Goal: Task Accomplishment & Management: Use online tool/utility

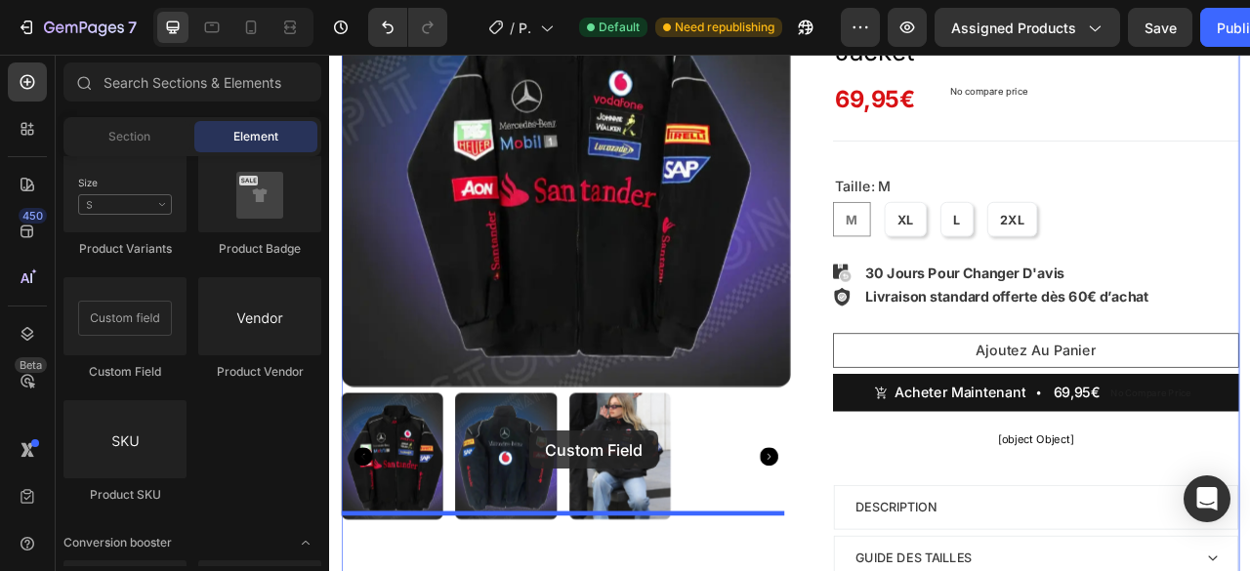
scroll to position [321, 0]
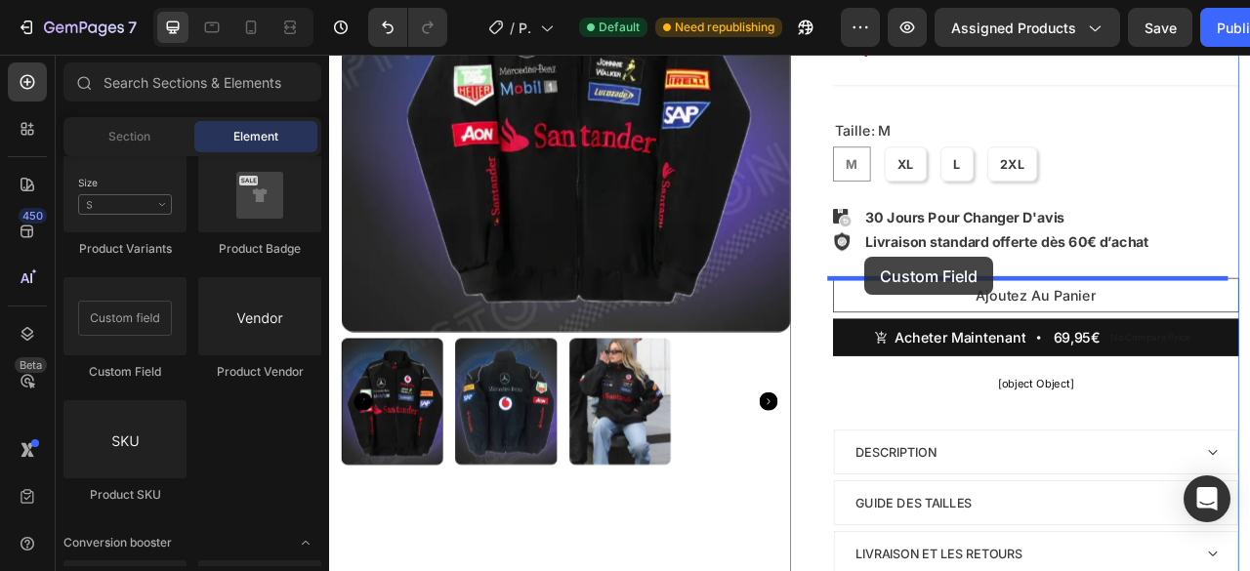
drag, startPoint x: 485, startPoint y: 388, endPoint x: 1009, endPoint y: 312, distance: 529.6
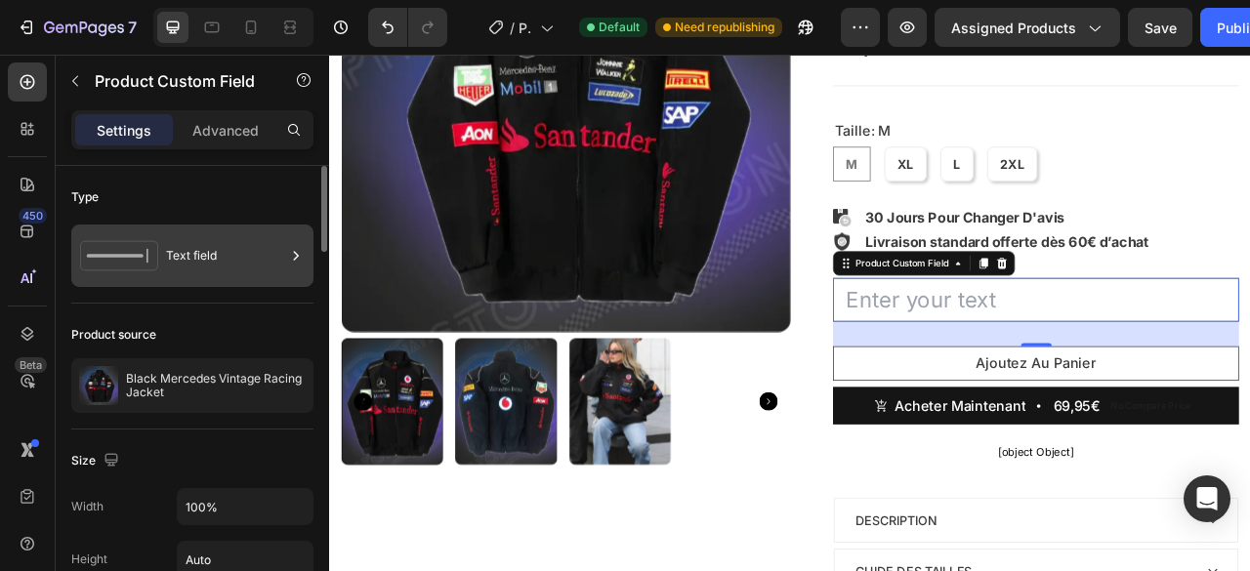
click at [200, 265] on div "Text field" at bounding box center [225, 255] width 119 height 45
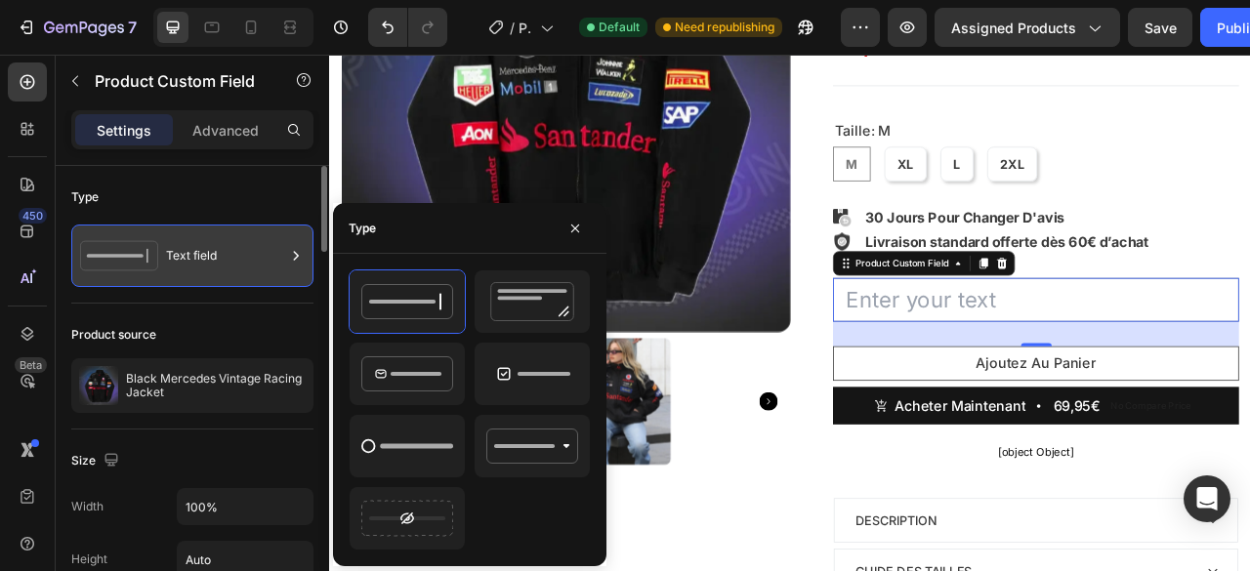
click at [200, 265] on div "Text field" at bounding box center [225, 255] width 119 height 45
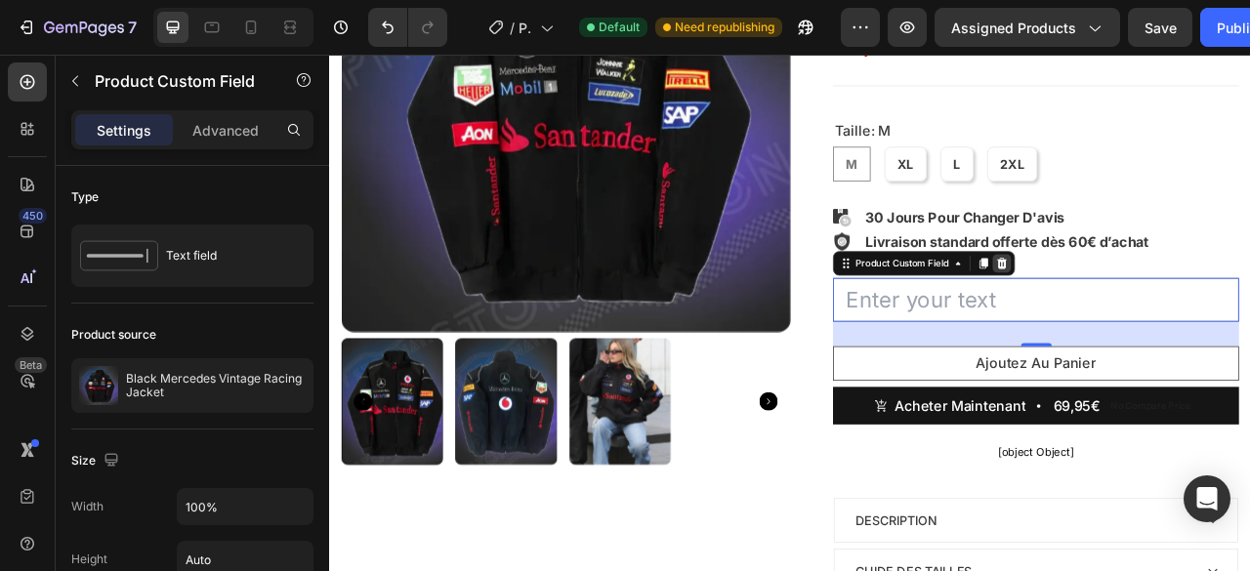
click at [1177, 327] on div at bounding box center [1183, 320] width 23 height 23
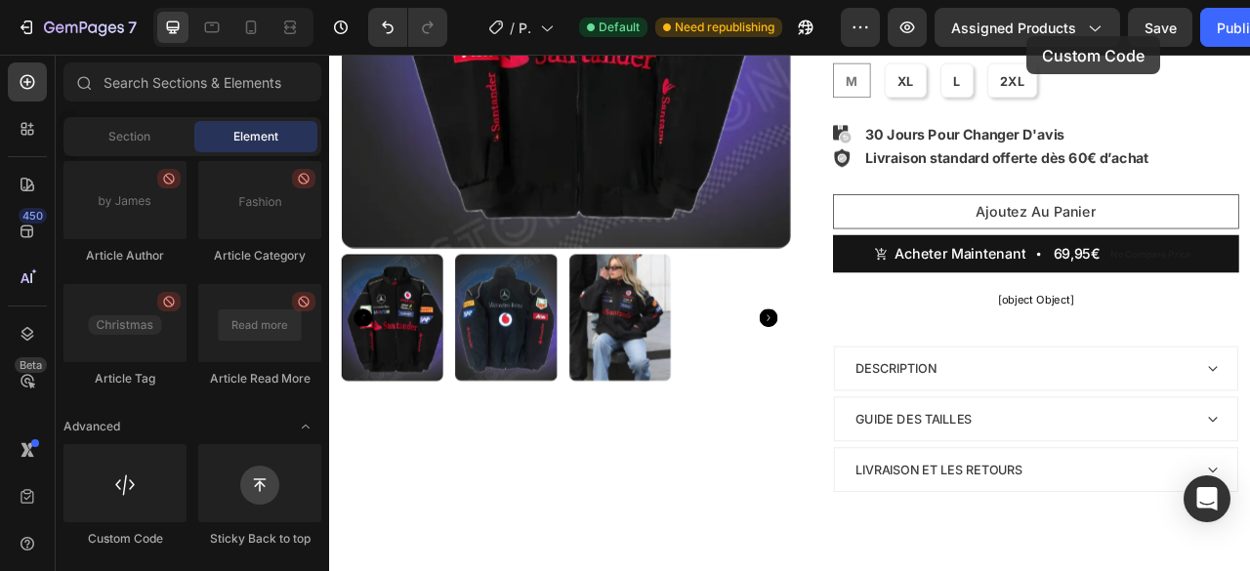
scroll to position [367, 0]
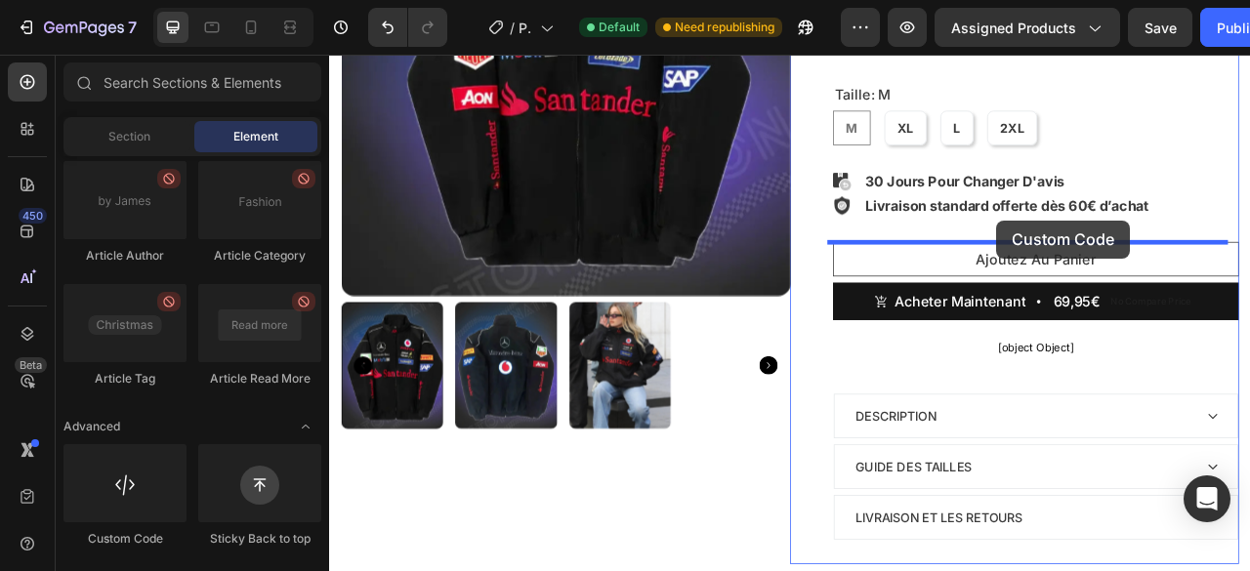
drag, startPoint x: 480, startPoint y: 533, endPoint x: 1177, endPoint y: 266, distance: 746.6
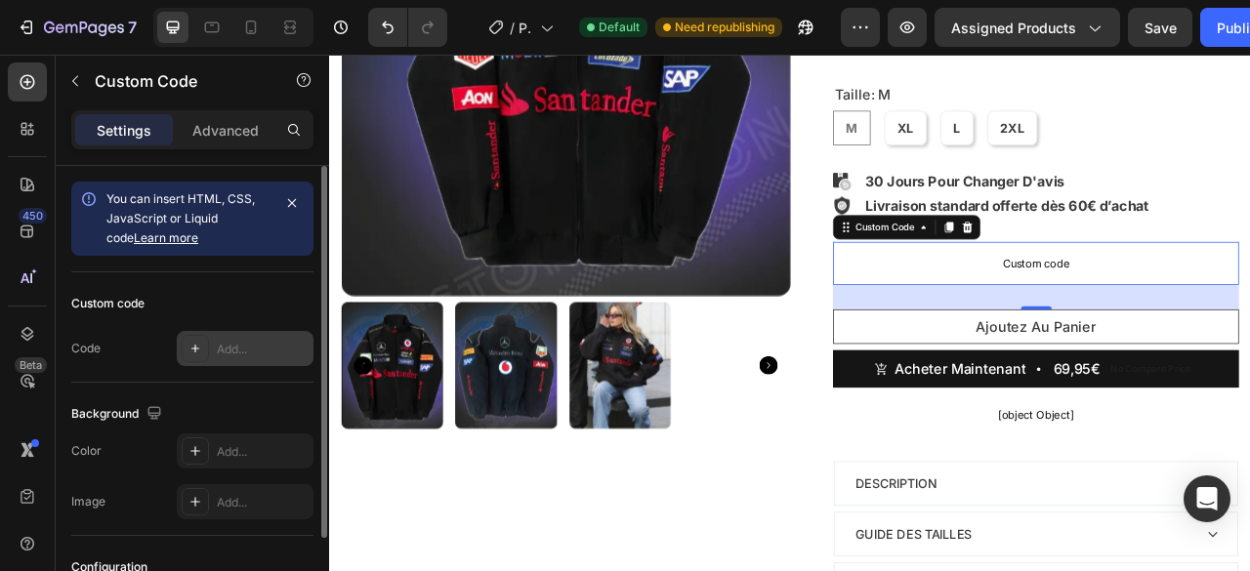
click at [218, 358] on div "Add..." at bounding box center [245, 348] width 137 height 35
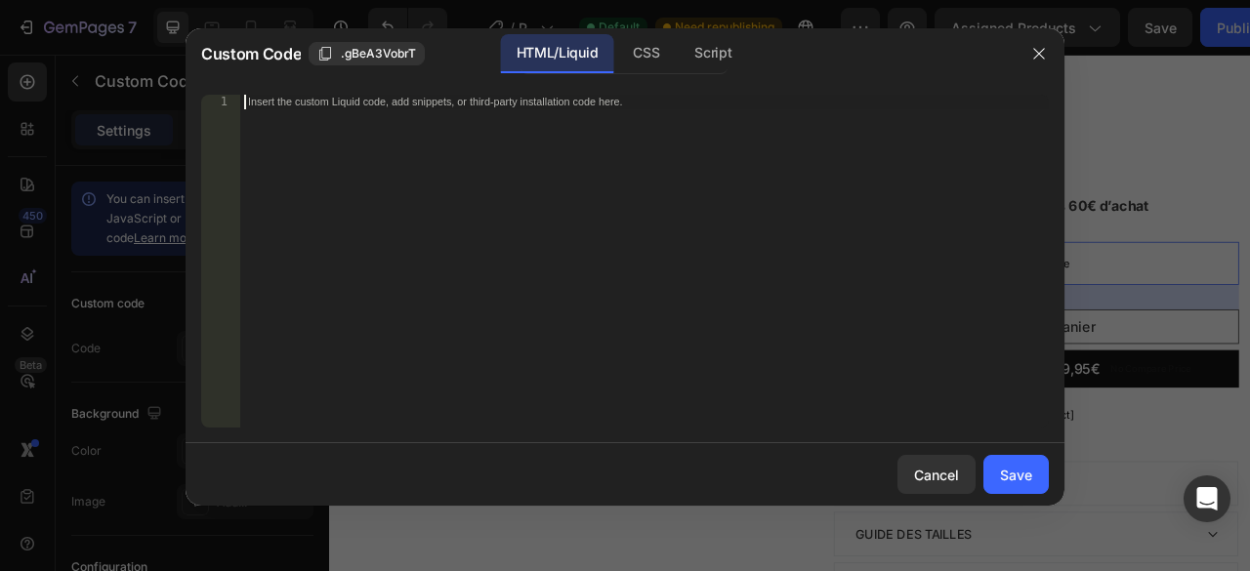
click at [410, 121] on div "Insert the custom Liquid code, add snippets, or third-party installation code h…" at bounding box center [644, 276] width 808 height 362
paste textarea "</style>"
type textarea "</style>"
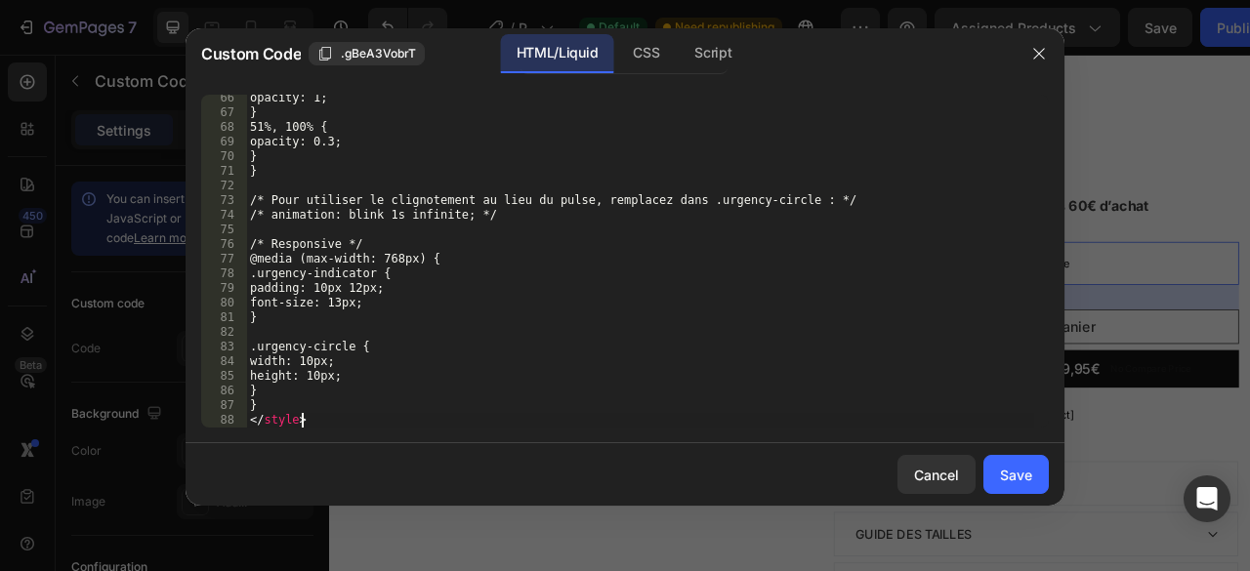
scroll to position [955, 0]
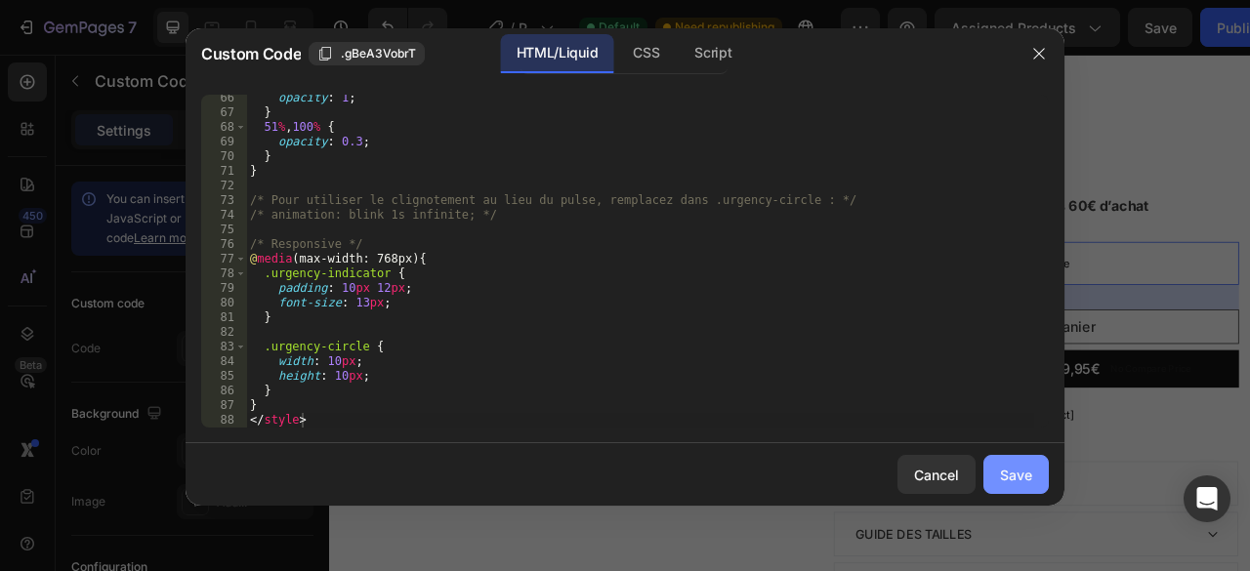
click at [1013, 491] on button "Save" at bounding box center [1015, 474] width 65 height 39
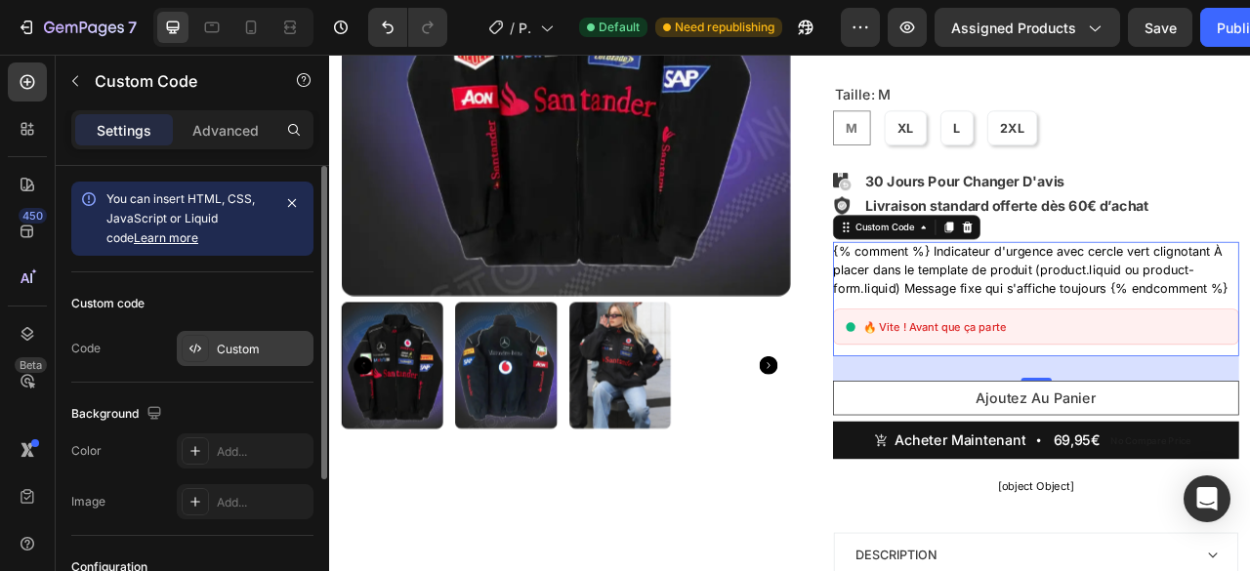
click at [223, 354] on div "Custom" at bounding box center [263, 350] width 92 height 18
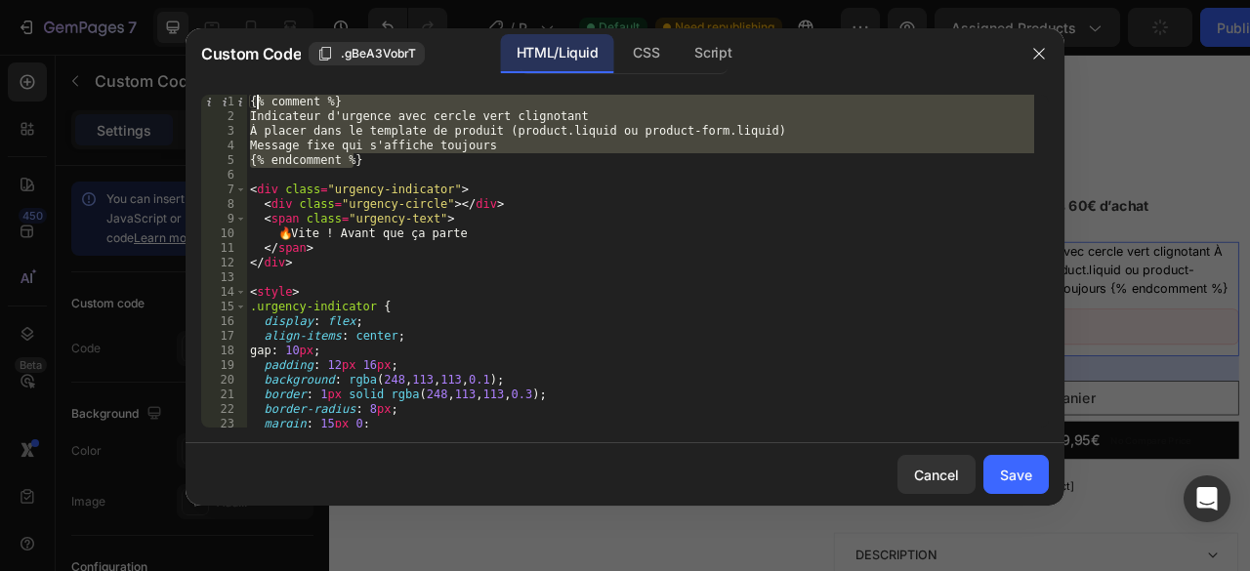
drag, startPoint x: 358, startPoint y: 165, endPoint x: 246, endPoint y: 99, distance: 130.4
click at [246, 99] on div "{% endcomment %} 1 2 3 4 5 6 7 8 9 10 11 12 13 14 15 16 17 18 19 20 21 22 23 24…" at bounding box center [624, 261] width 847 height 333
type textarea "{% comment %} Indicateur d'urgence avec cercle vert clignotant"
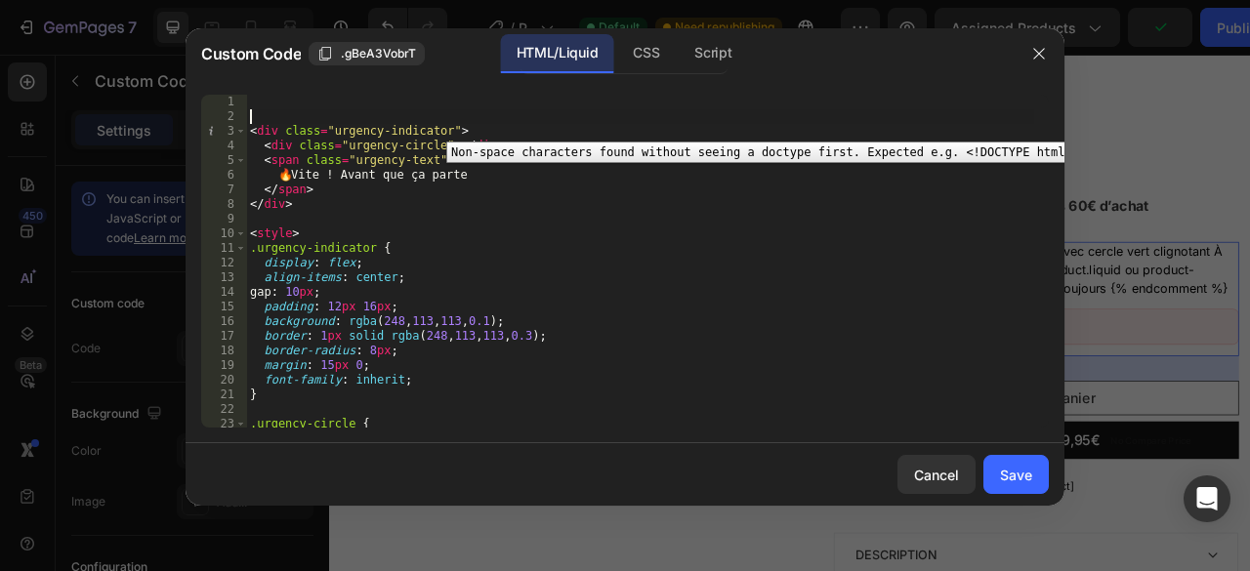
type textarea "<div class="urgency-indicator">"
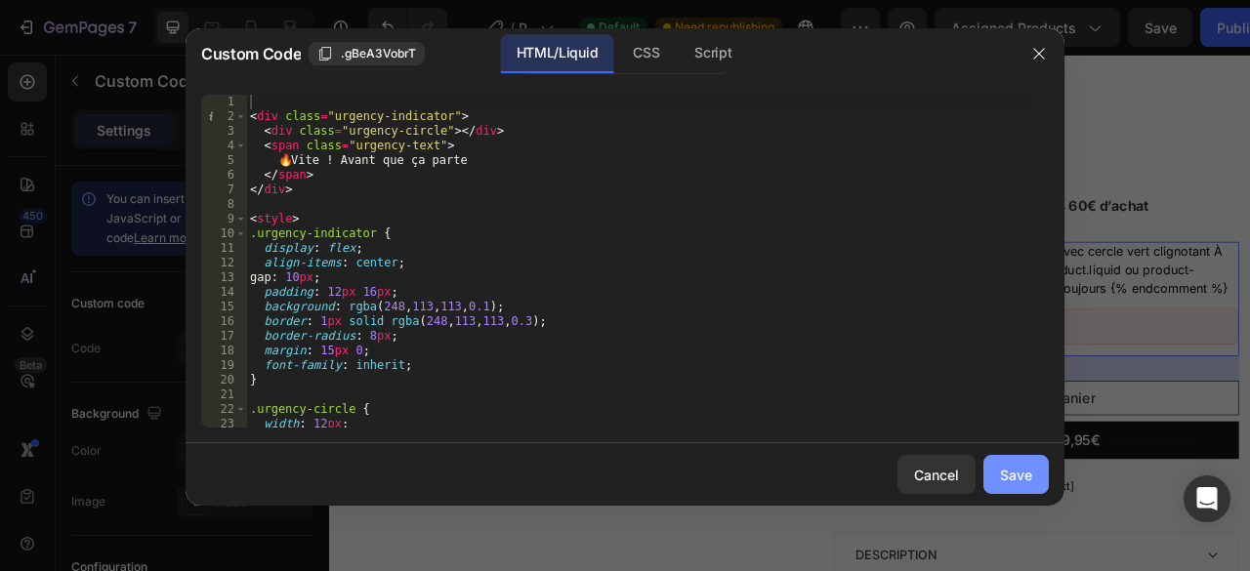
click at [1032, 489] on button "Save" at bounding box center [1015, 474] width 65 height 39
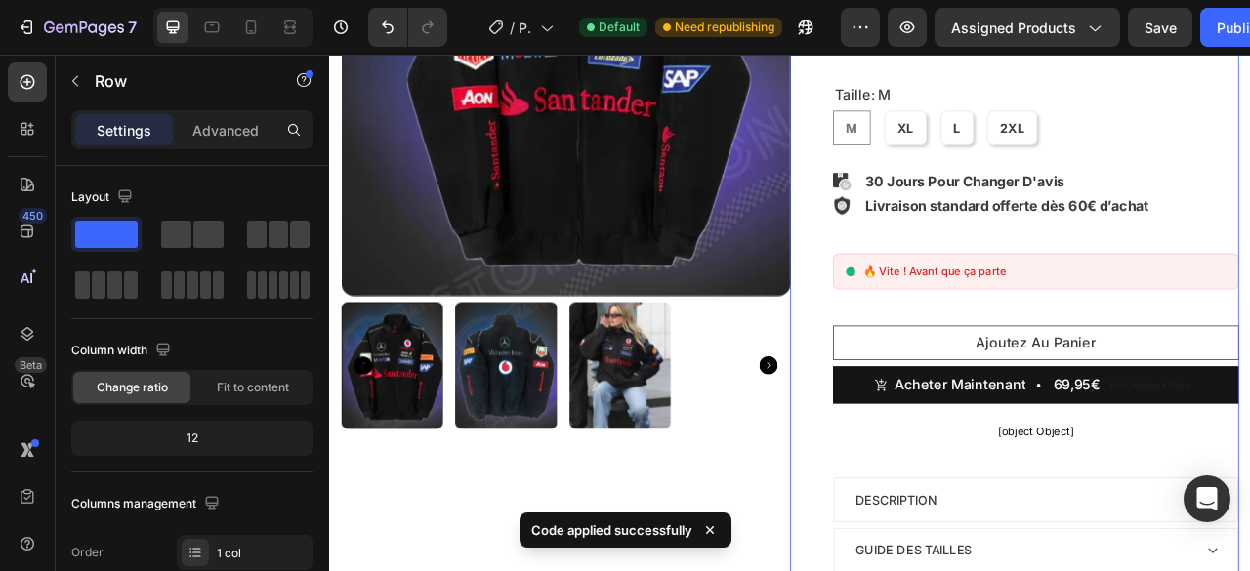
click at [923, 391] on div "Icon Icon Icon Icon Icon Icon List Hoz (1080 reviews) Text block Row Drop eleme…" at bounding box center [1200, 299] width 571 height 1019
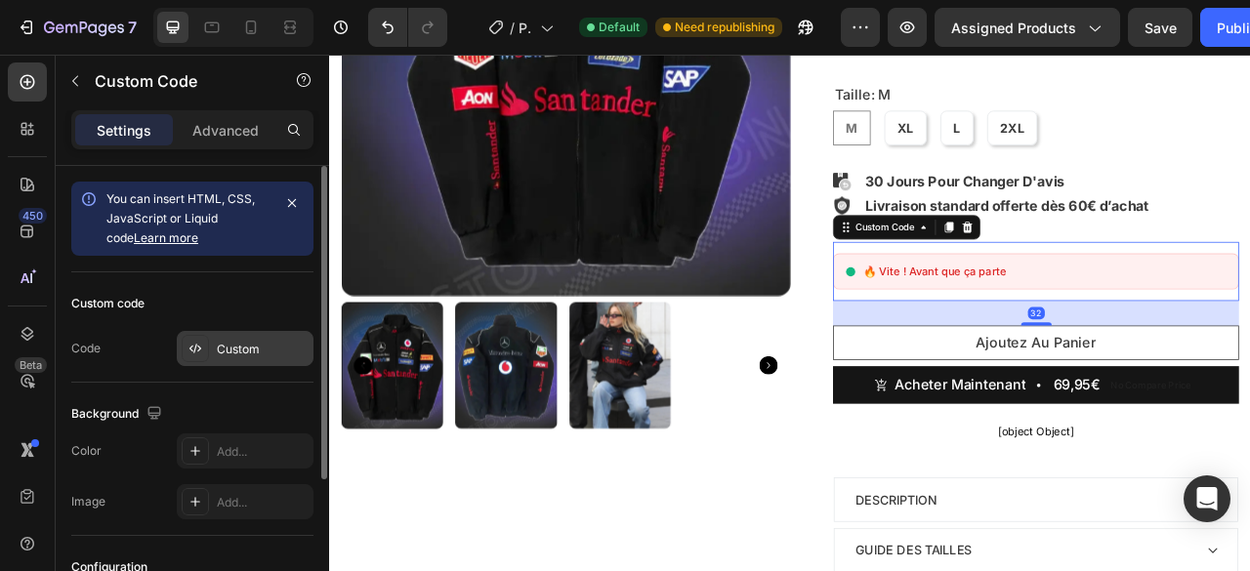
click at [267, 346] on div "Custom" at bounding box center [263, 350] width 92 height 18
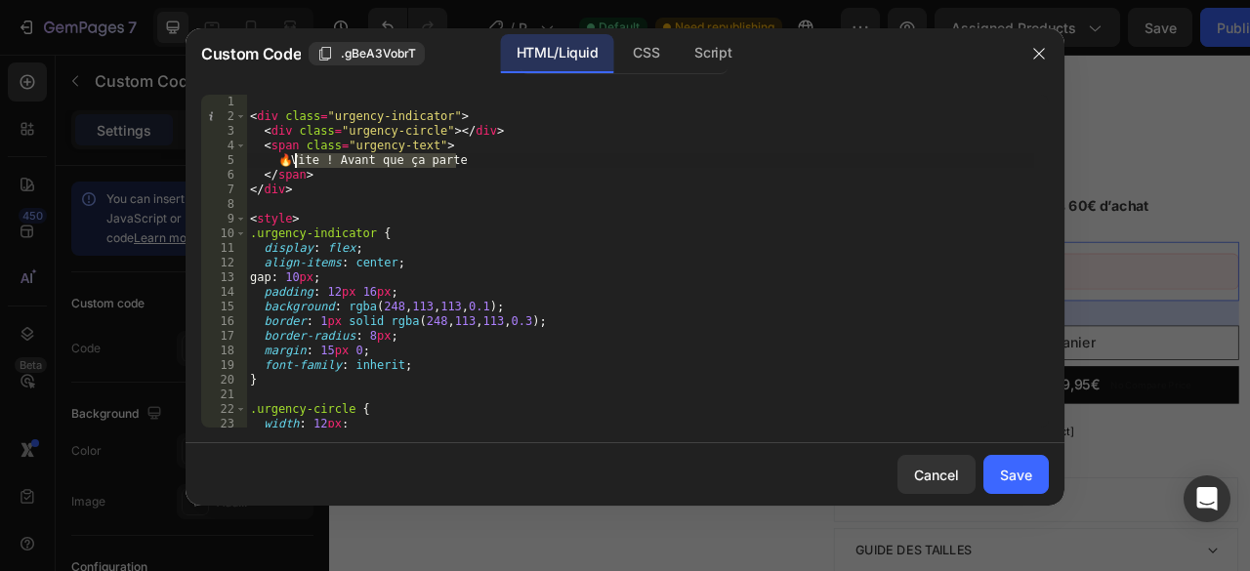
drag, startPoint x: 464, startPoint y: 164, endPoint x: 297, endPoint y: 161, distance: 167.0
click at [297, 161] on div "< div class = "urgency-indicator" > < div class = "urgency-circle" > </ div > <…" at bounding box center [640, 276] width 788 height 362
paste textarea "Article populaire - Stock limité"
type textarea "🔥 Article populaire - Stock limité"
click at [1000, 465] on div "Save" at bounding box center [1016, 475] width 32 height 21
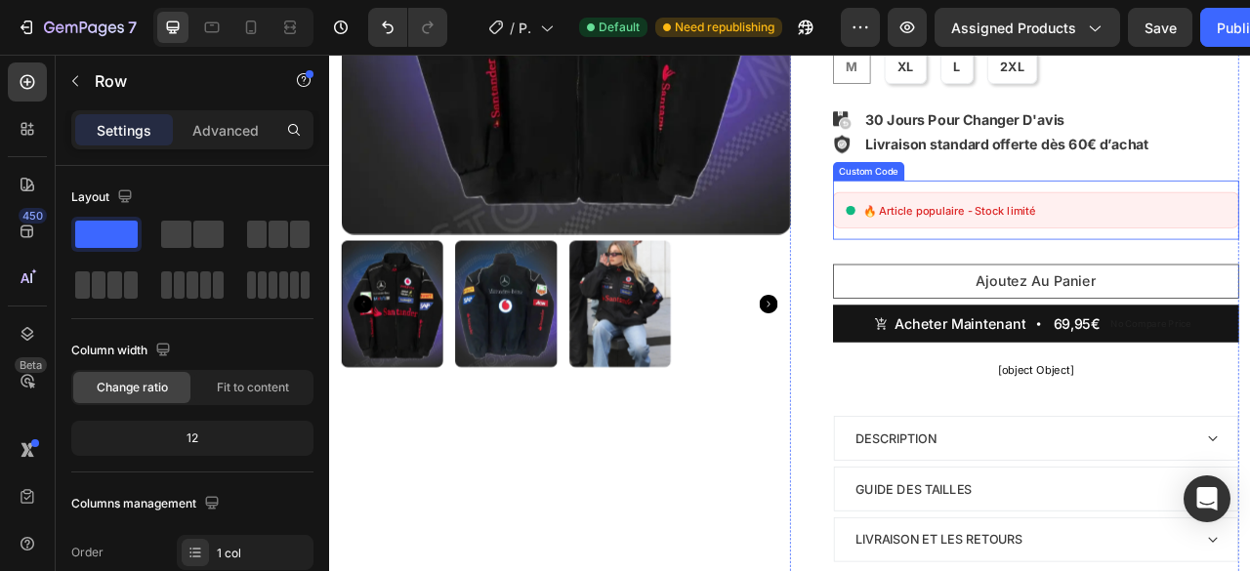
scroll to position [447, 0]
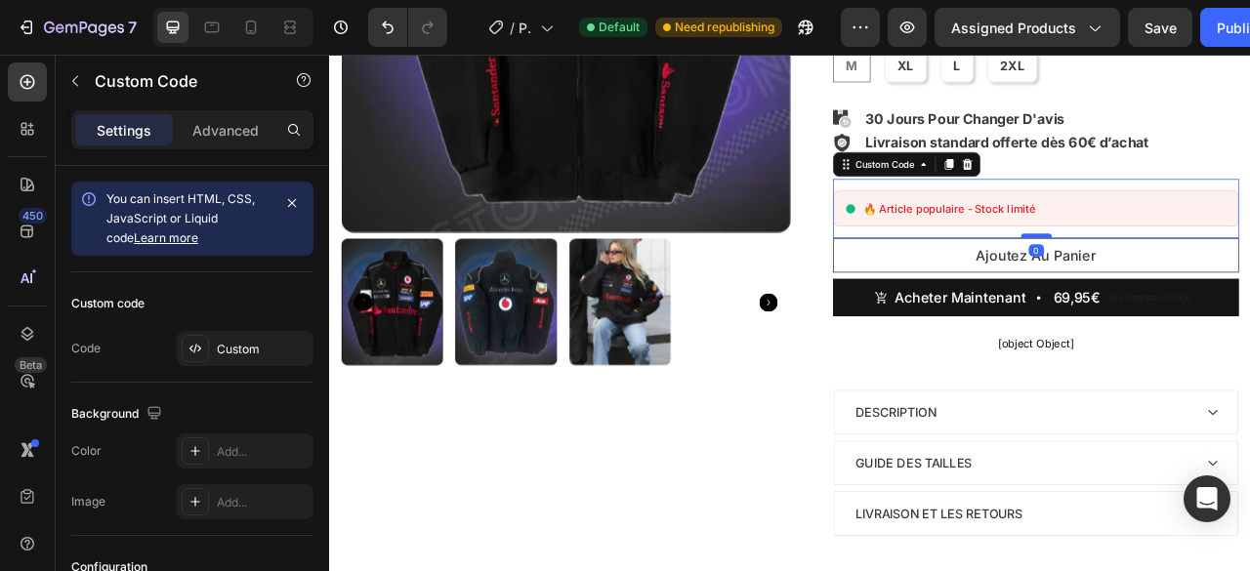
drag, startPoint x: 1214, startPoint y: 313, endPoint x: 1221, endPoint y: 281, distance: 33.2
click at [1221, 282] on div at bounding box center [1228, 285] width 39 height 6
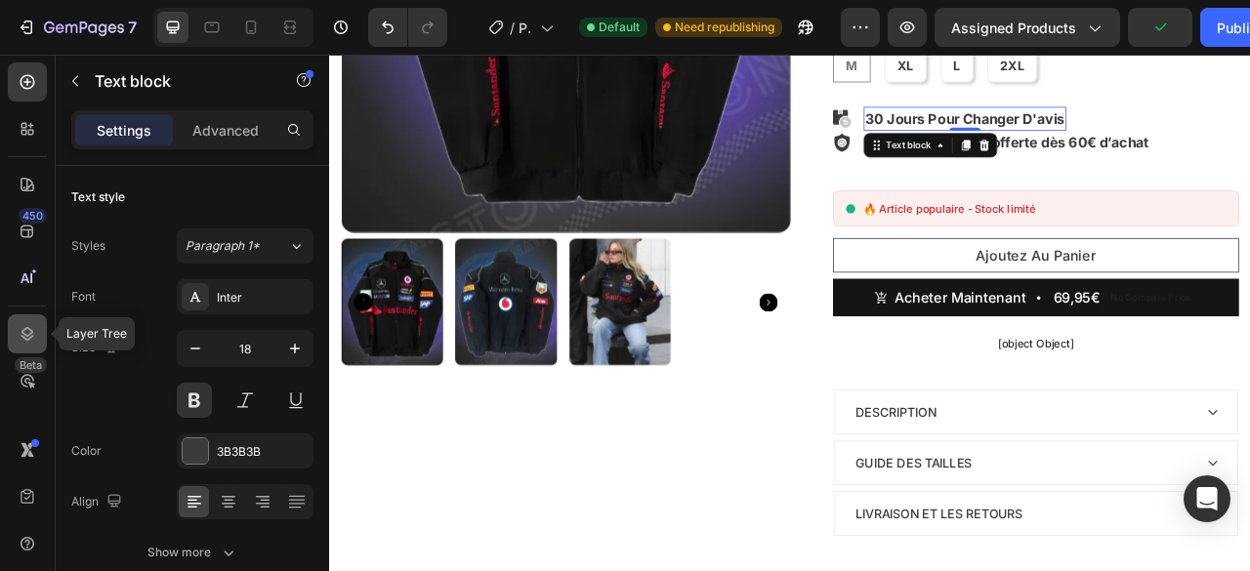
click at [28, 324] on icon at bounding box center [28, 334] width 20 height 20
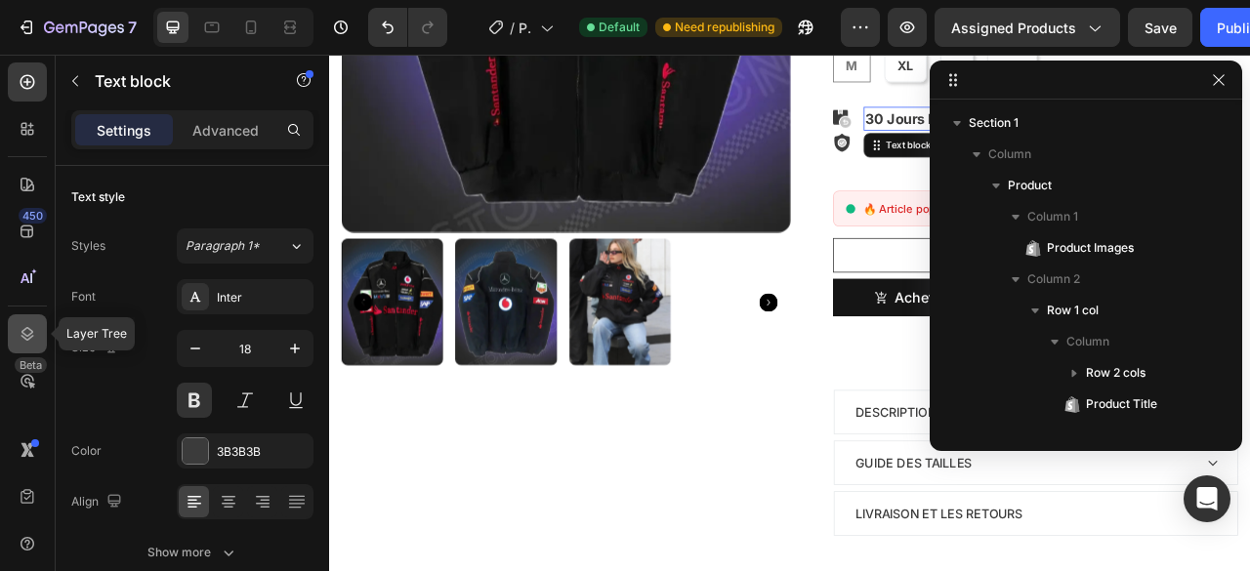
scroll to position [494, 0]
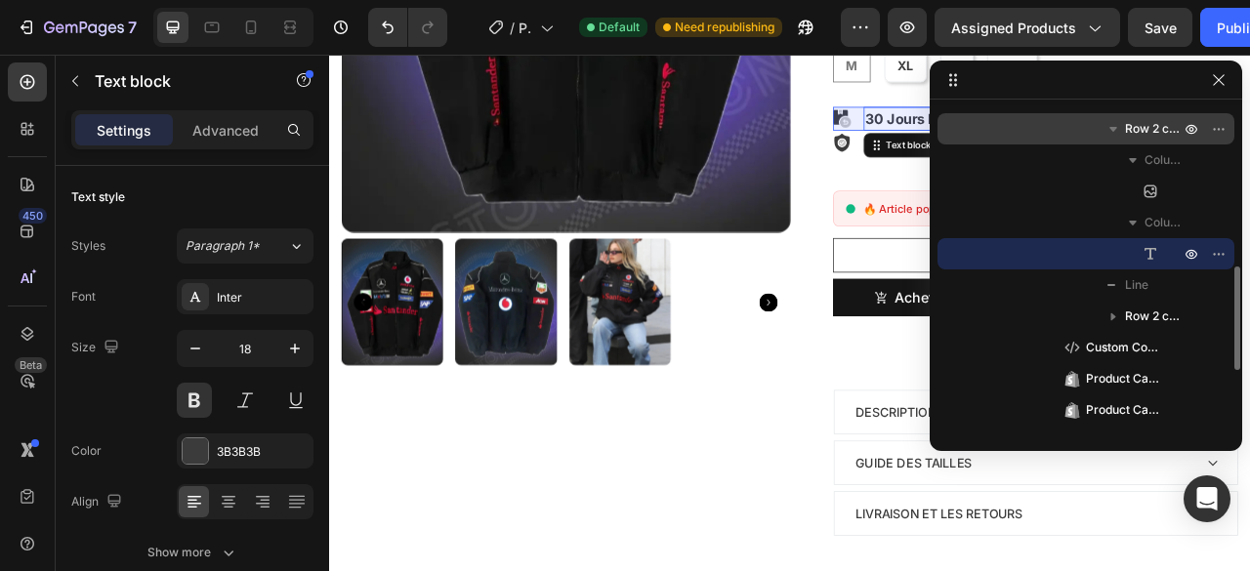
click at [1144, 137] on span "Row 2 cols" at bounding box center [1154, 129] width 59 height 20
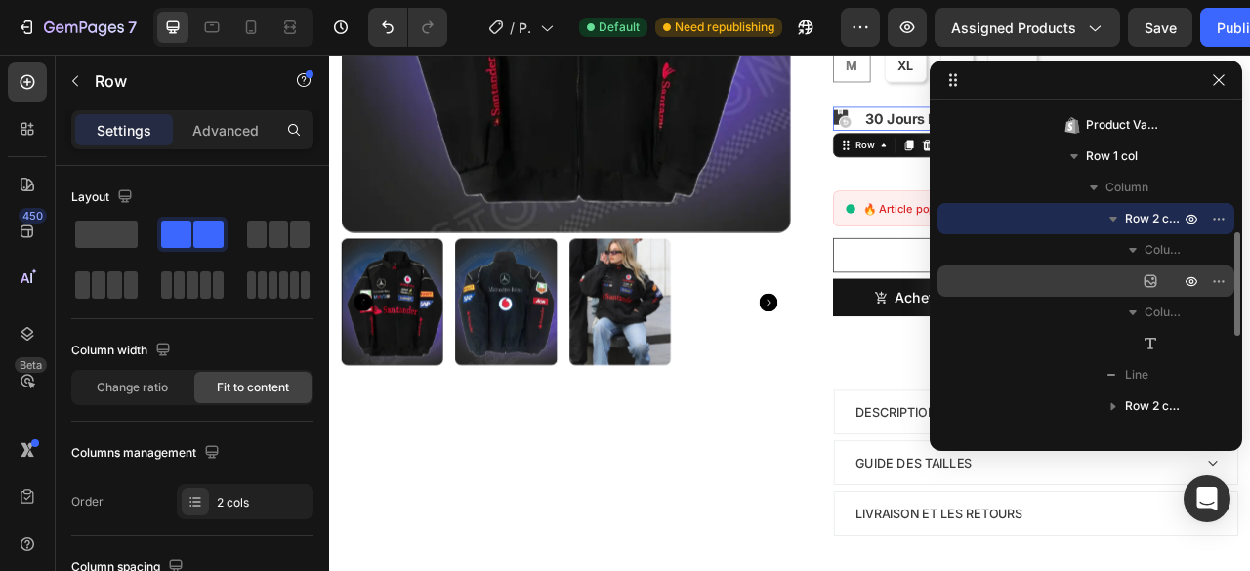
scroll to position [400, 0]
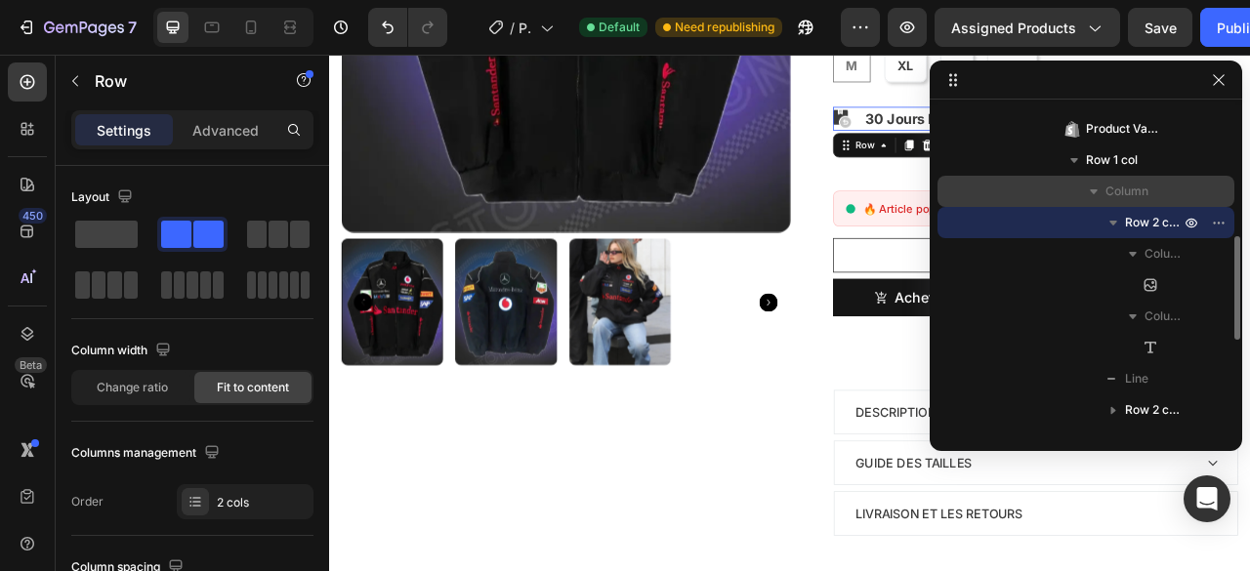
click at [1131, 179] on div "Column" at bounding box center [1085, 191] width 281 height 31
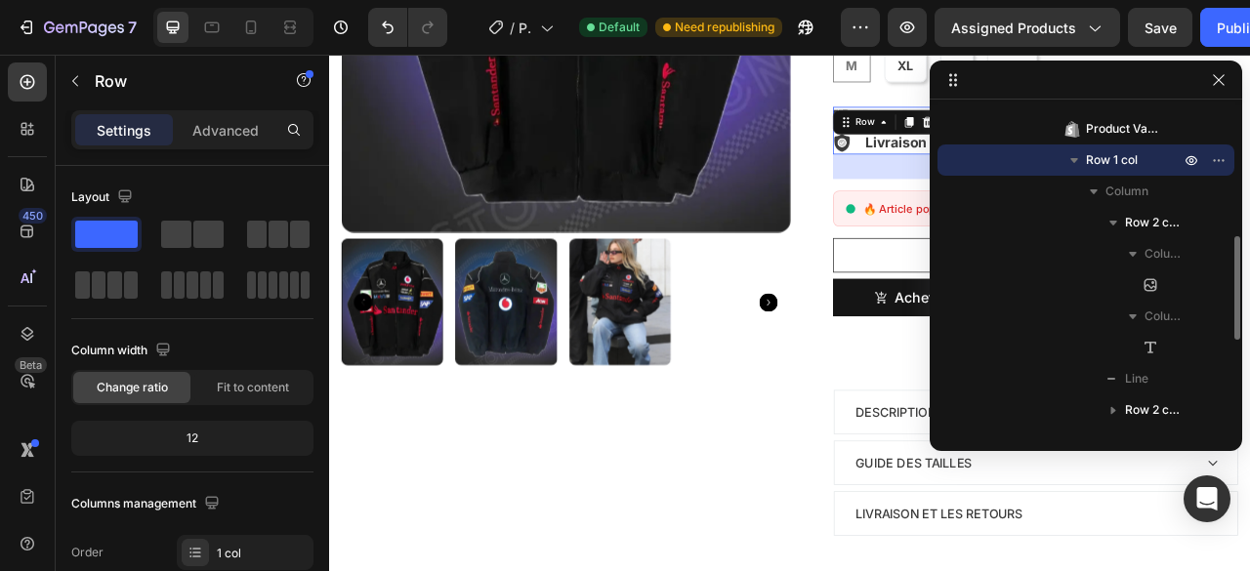
click at [1136, 165] on span "Row 1 col" at bounding box center [1112, 160] width 52 height 20
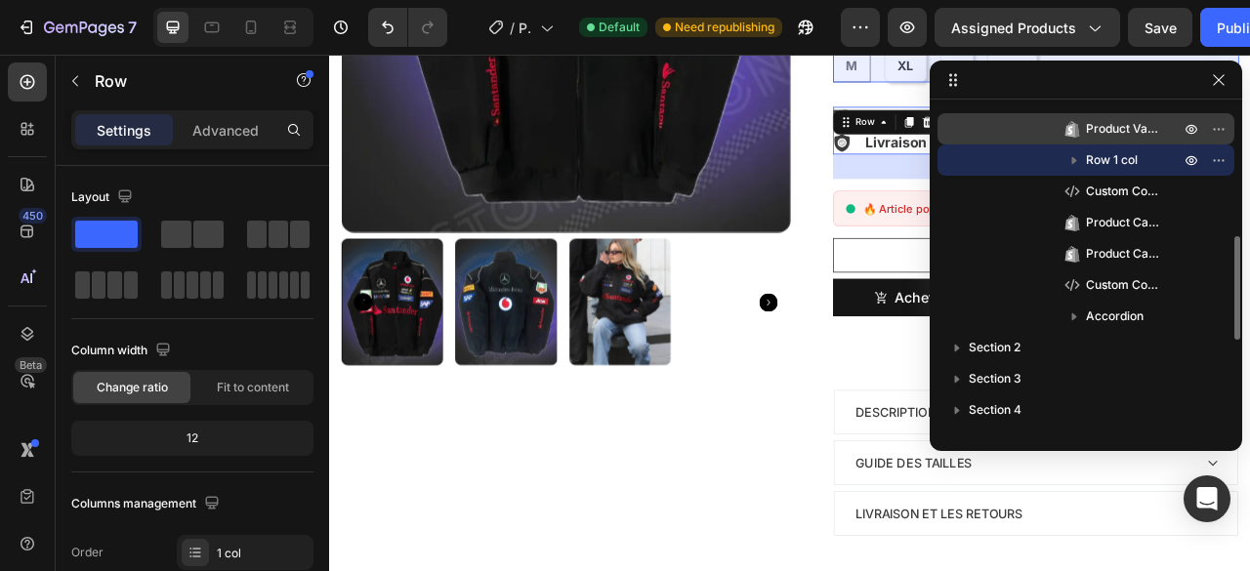
click at [1132, 137] on span "Product Variants & Swatches" at bounding box center [1123, 129] width 74 height 20
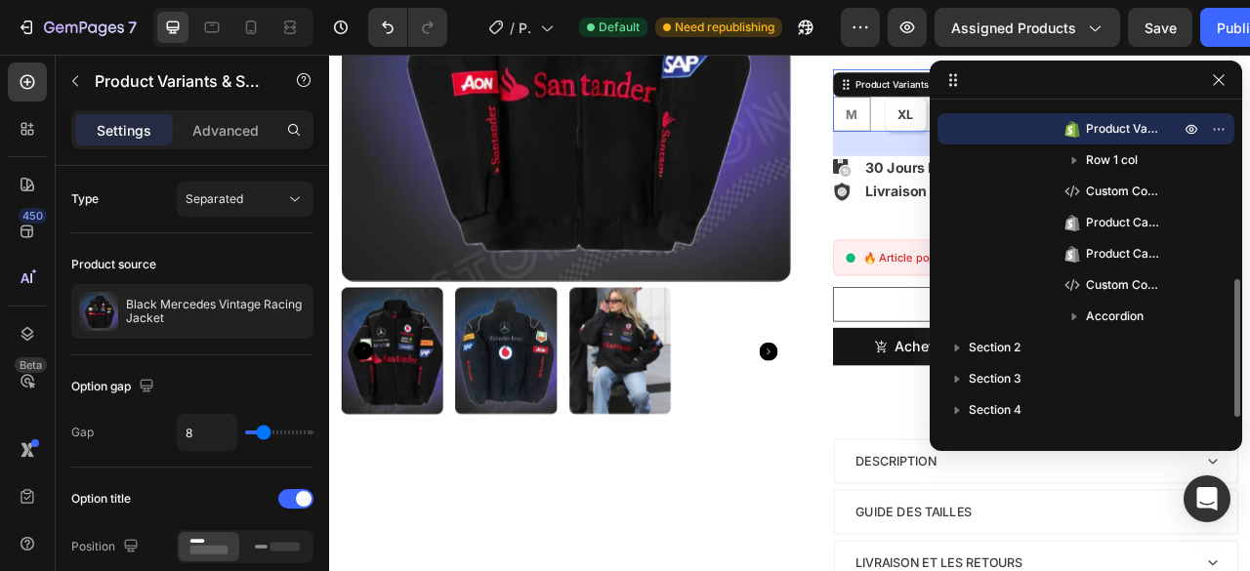
scroll to position [334, 0]
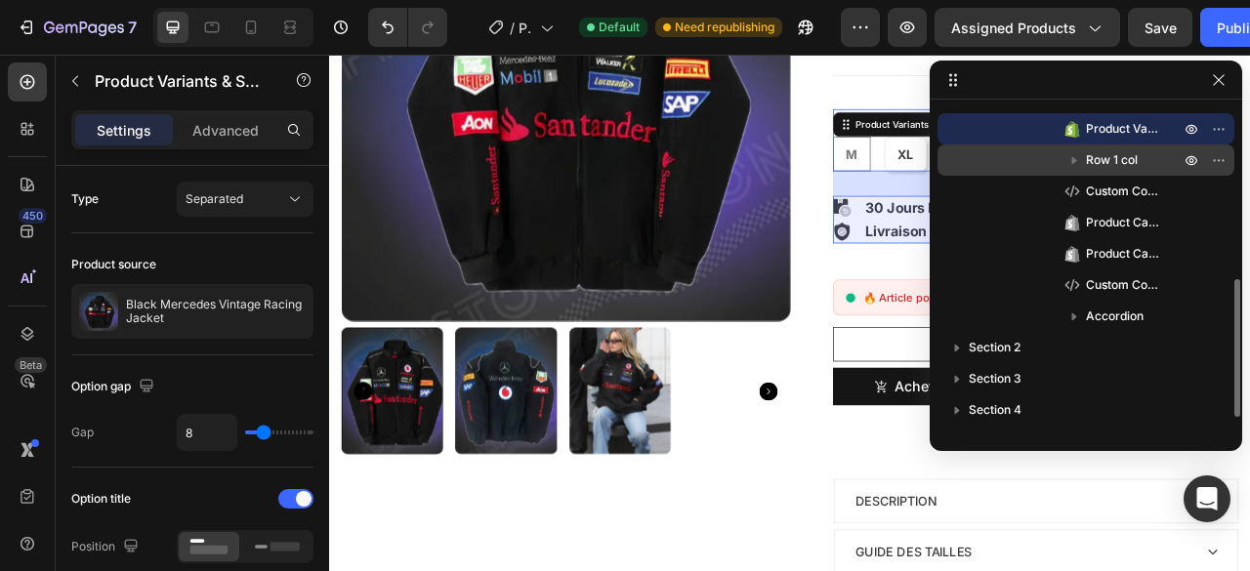
click at [1099, 164] on span "Row 1 col" at bounding box center [1112, 160] width 52 height 20
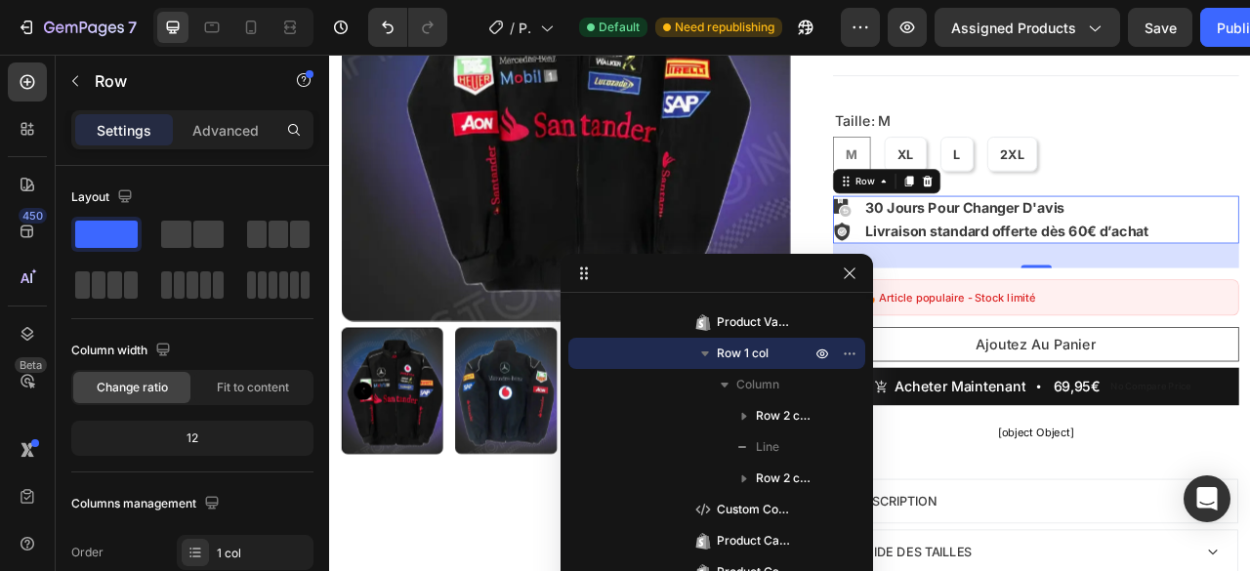
drag, startPoint x: 1041, startPoint y: 85, endPoint x: 651, endPoint y: 268, distance: 430.6
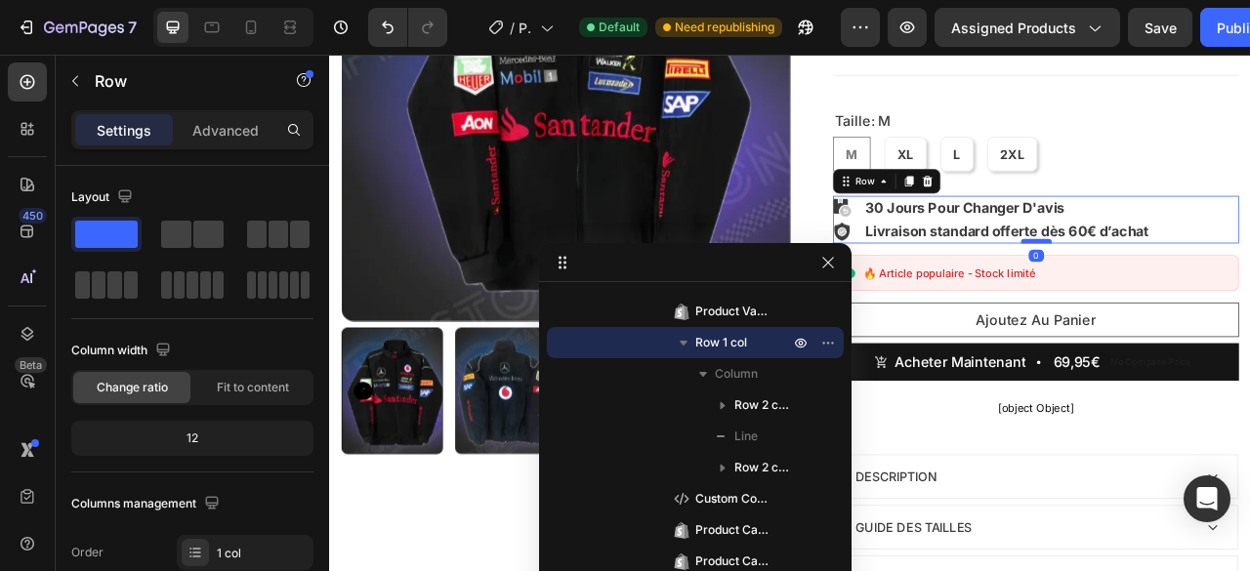
drag, startPoint x: 1210, startPoint y: 324, endPoint x: 1219, endPoint y: 290, distance: 35.5
click at [1219, 290] on div at bounding box center [1228, 292] width 39 height 6
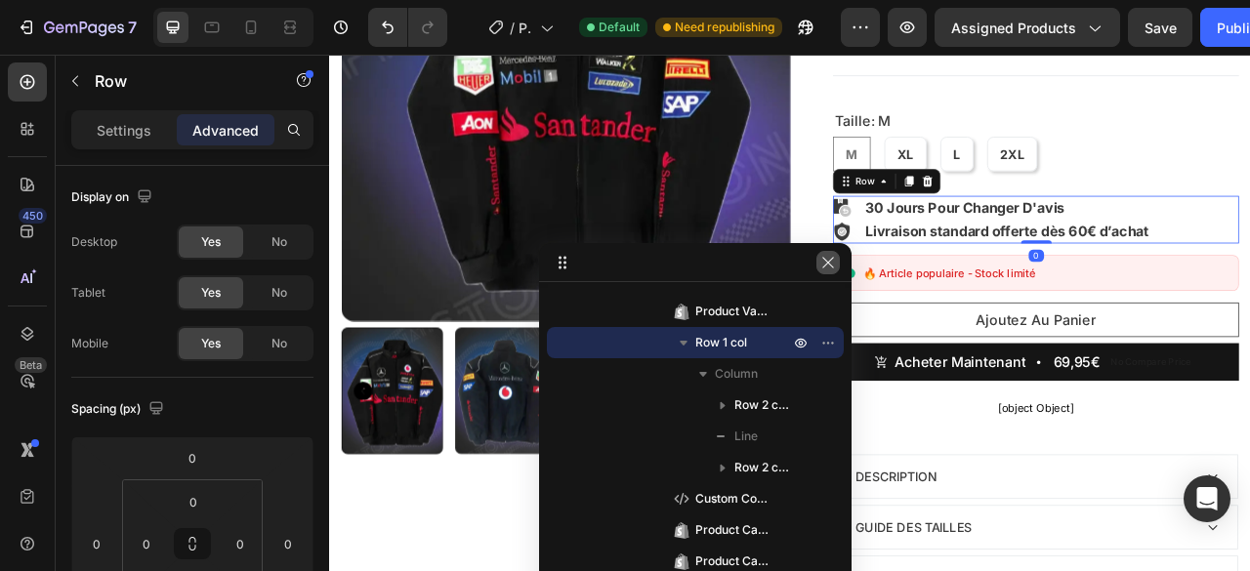
click at [821, 259] on icon "button" at bounding box center [828, 263] width 16 height 16
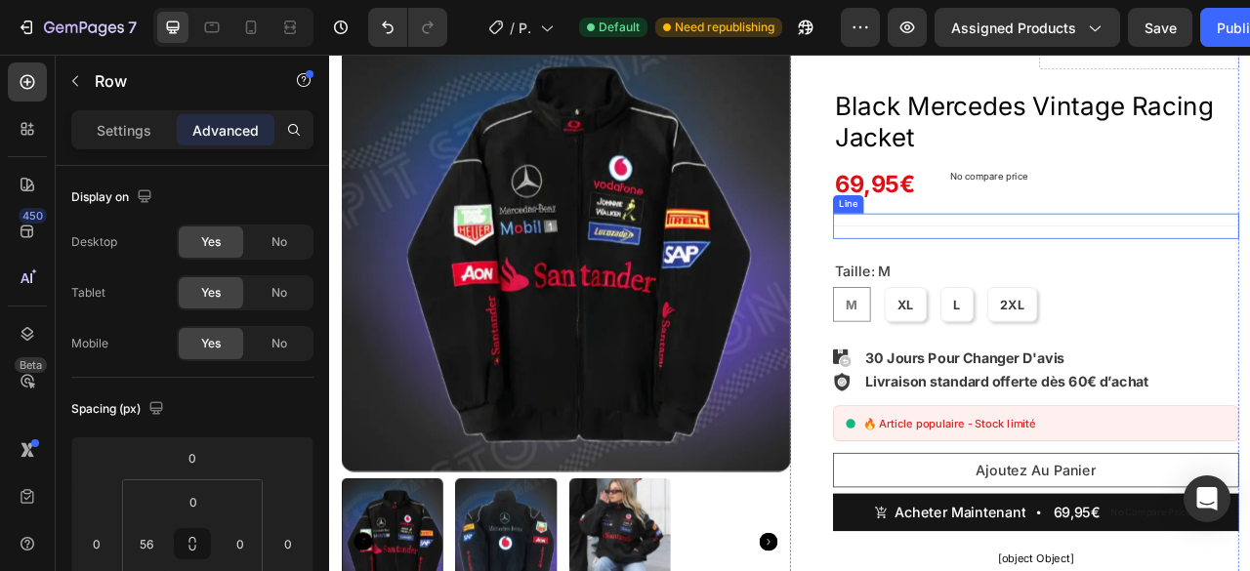
scroll to position [137, 0]
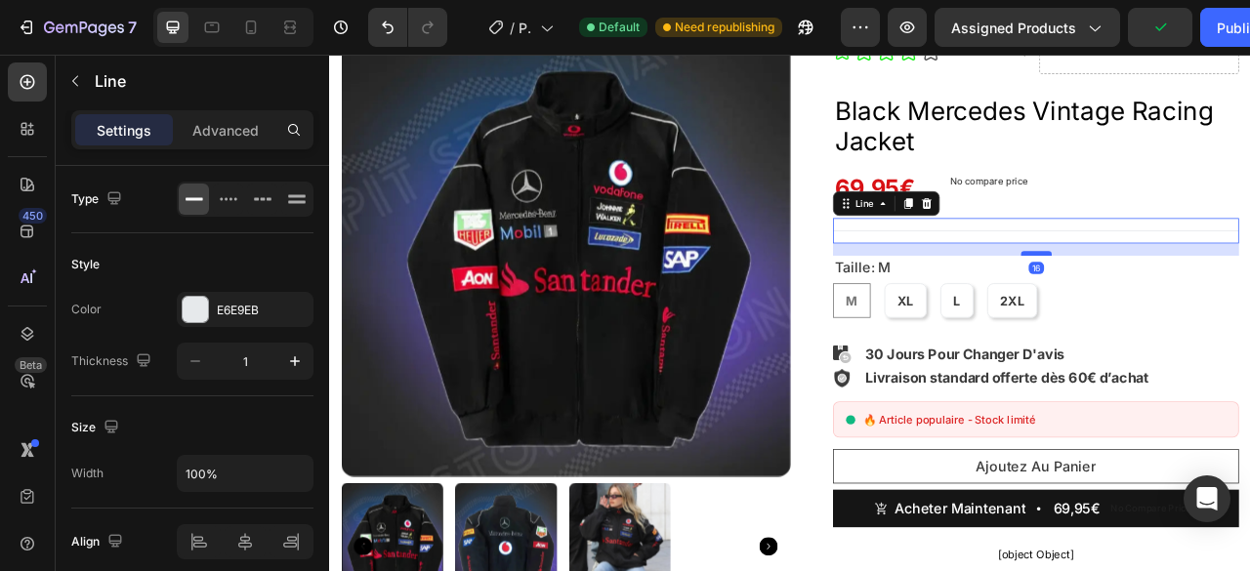
drag, startPoint x: 1222, startPoint y: 319, endPoint x: 1224, endPoint y: 309, distance: 10.9
click at [1224, 309] on div at bounding box center [1228, 308] width 39 height 6
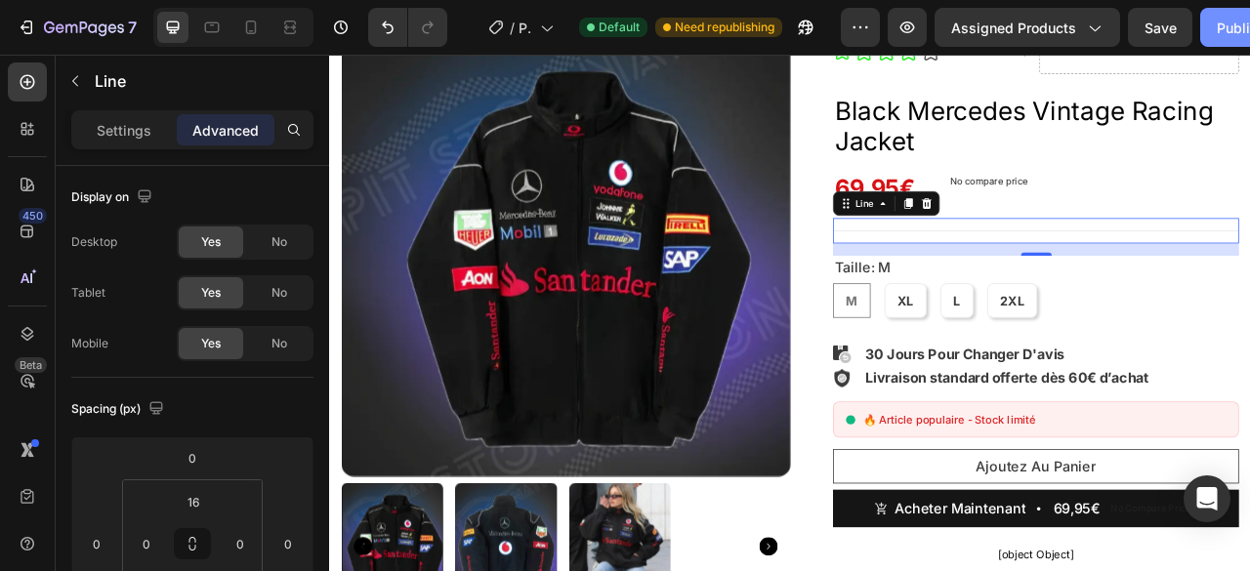
click at [1226, 30] on div "Publish" at bounding box center [1240, 28] width 49 height 21
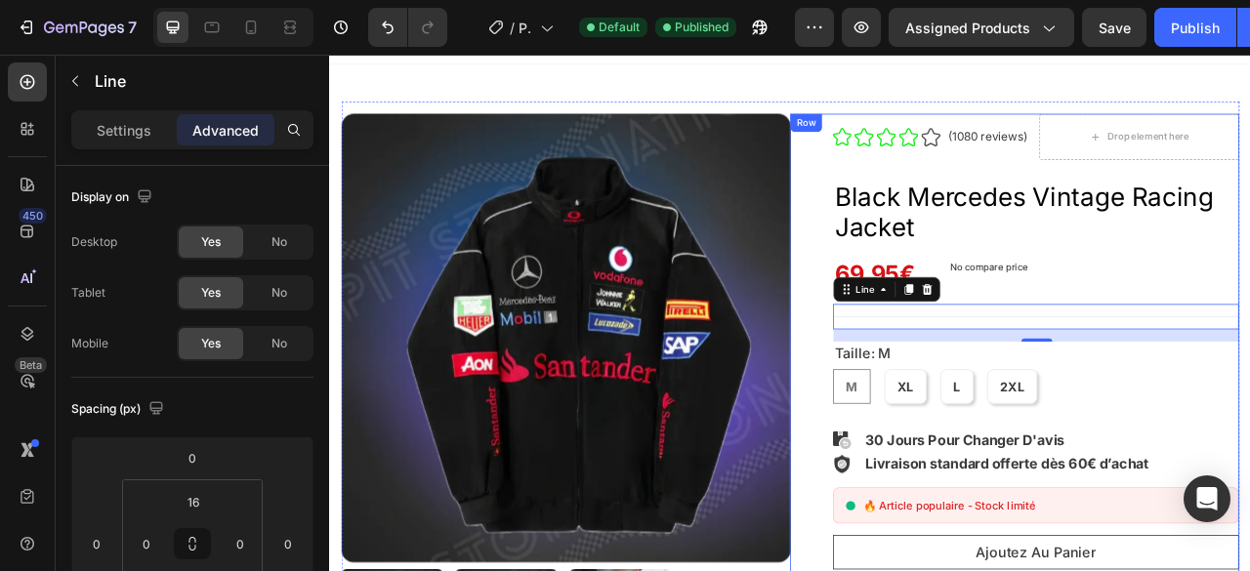
scroll to position [0, 0]
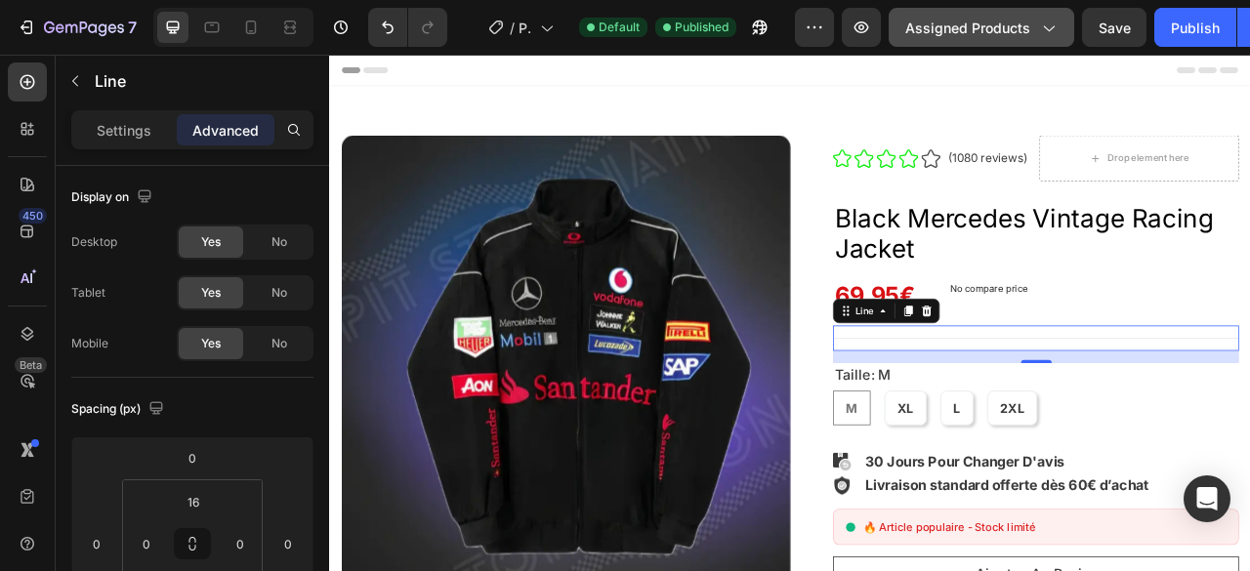
click at [972, 21] on span "Assigned Products" at bounding box center [967, 28] width 125 height 21
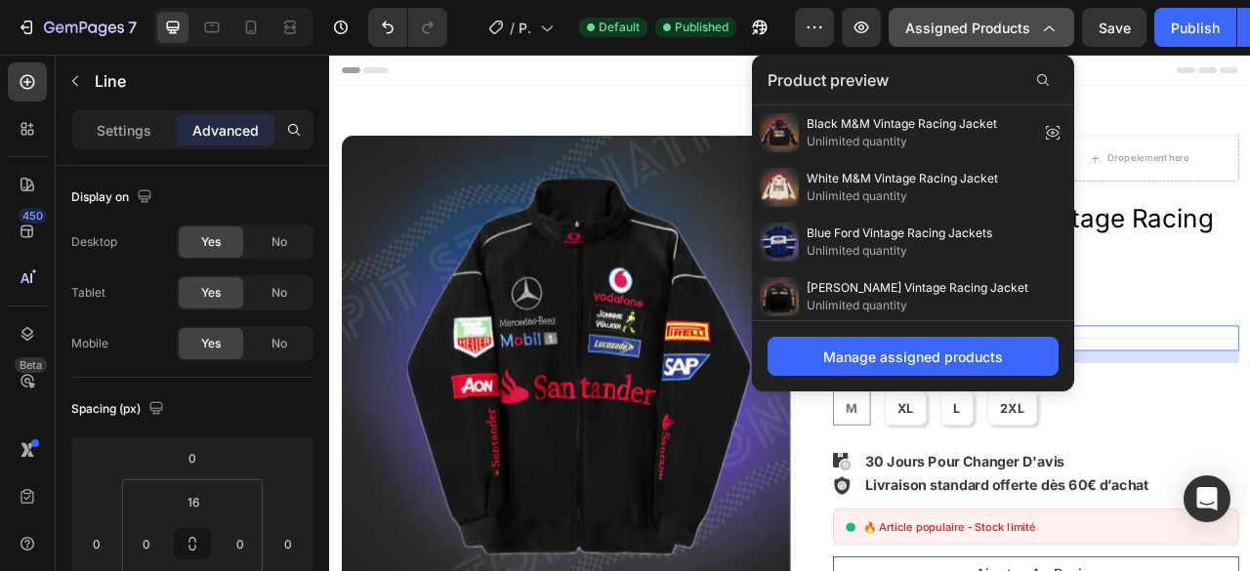
click at [972, 21] on span "Assigned Products" at bounding box center [967, 28] width 125 height 21
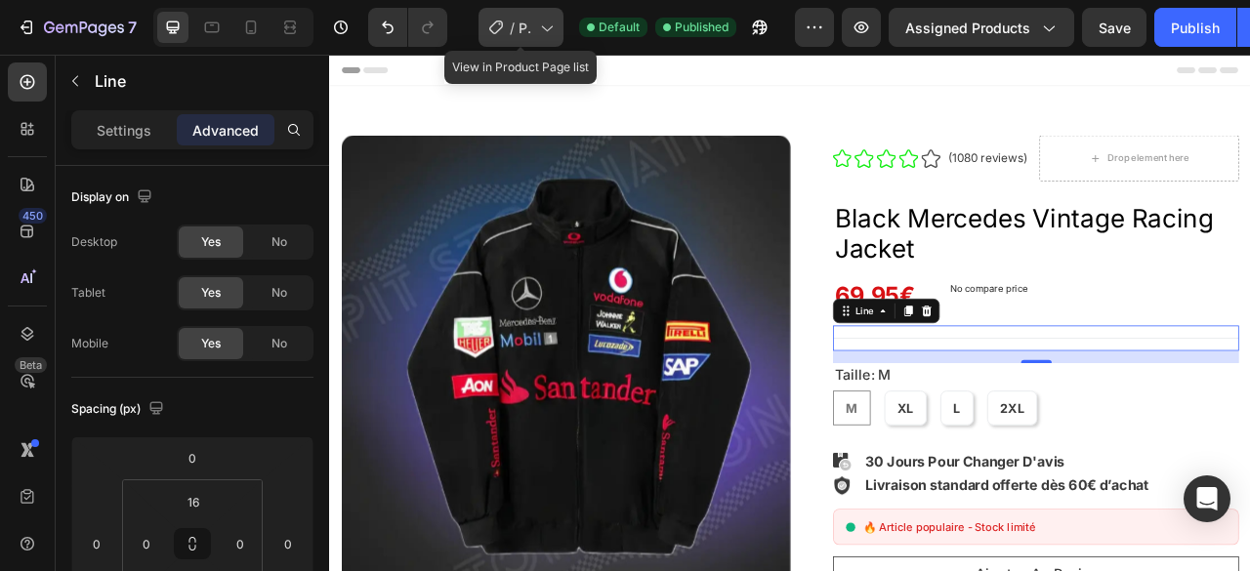
click at [537, 27] on icon at bounding box center [546, 28] width 20 height 20
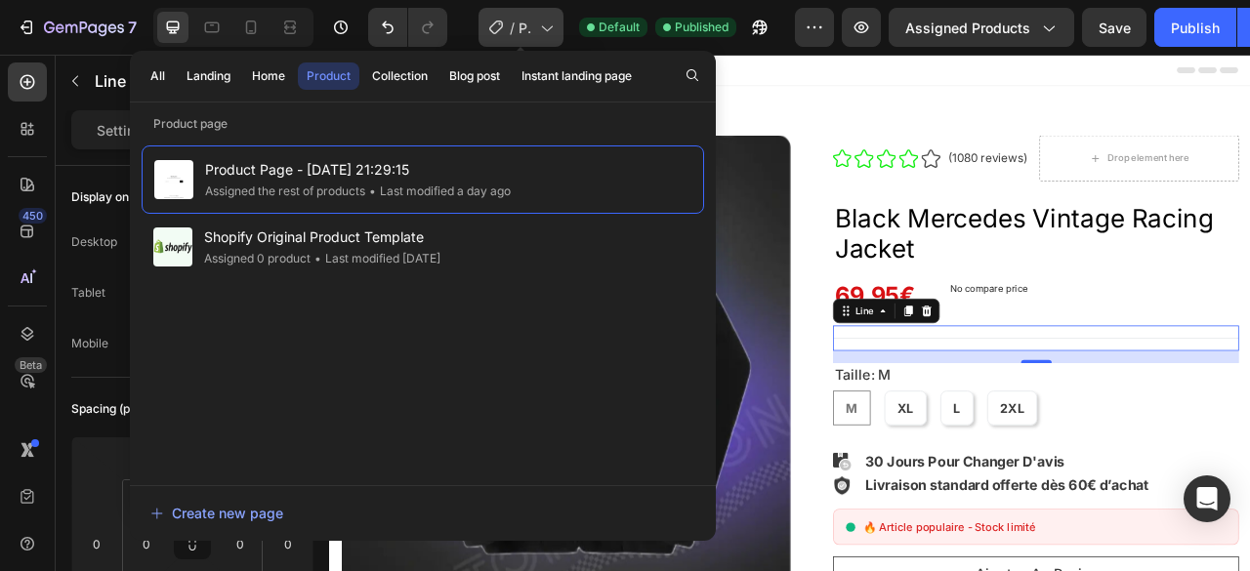
click at [537, 27] on icon at bounding box center [546, 28] width 20 height 20
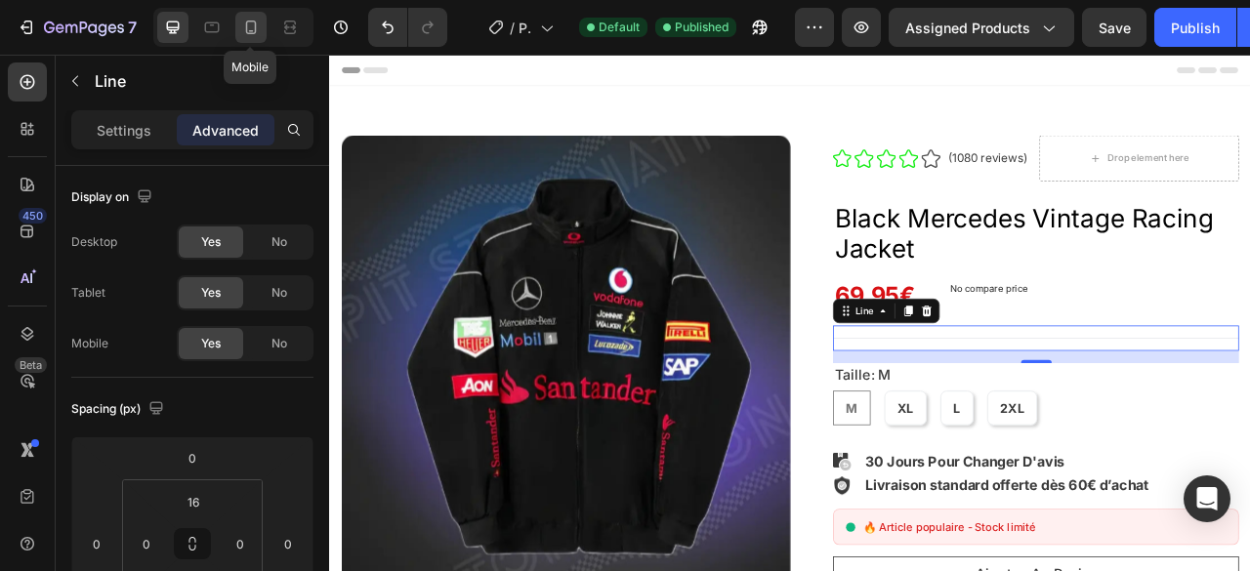
click at [244, 30] on icon at bounding box center [251, 28] width 20 height 20
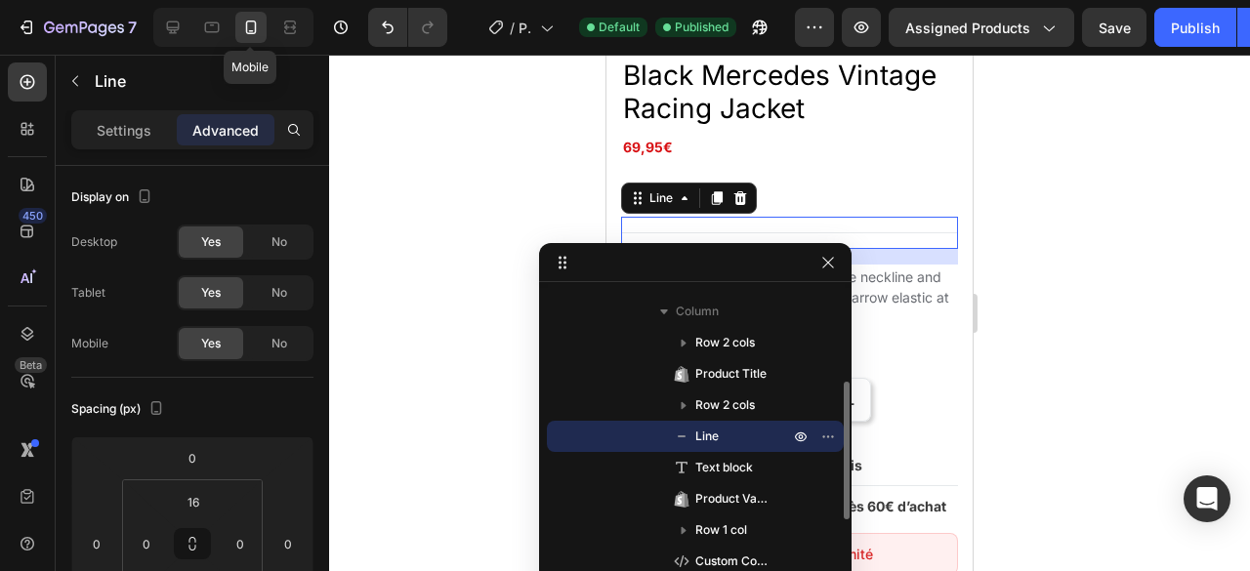
scroll to position [781, 0]
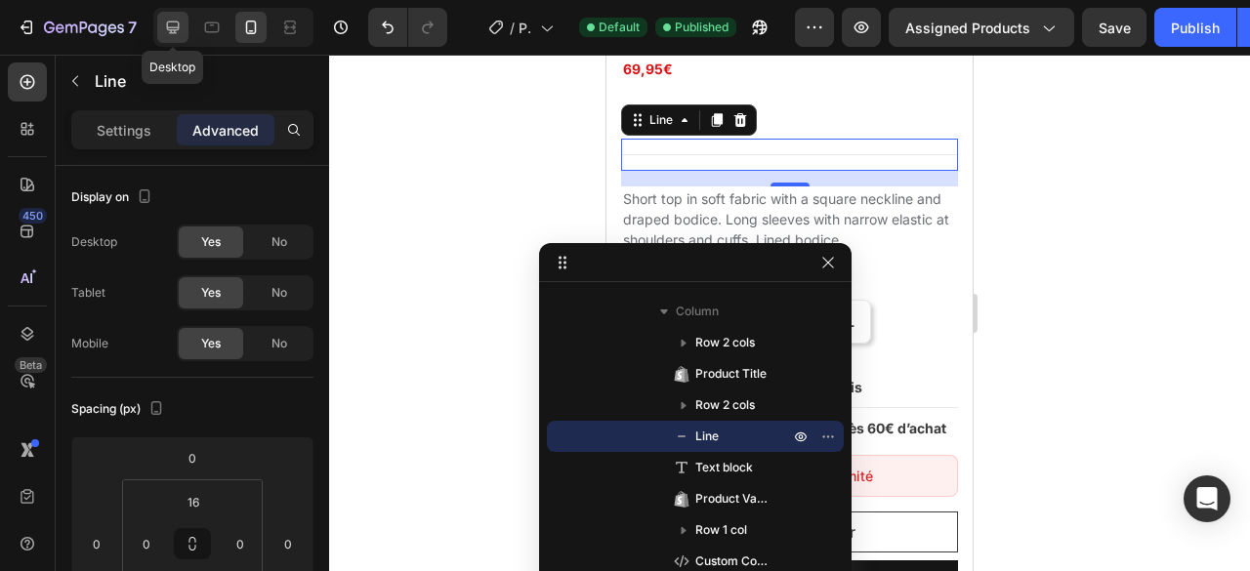
click at [170, 29] on icon at bounding box center [173, 27] width 13 height 13
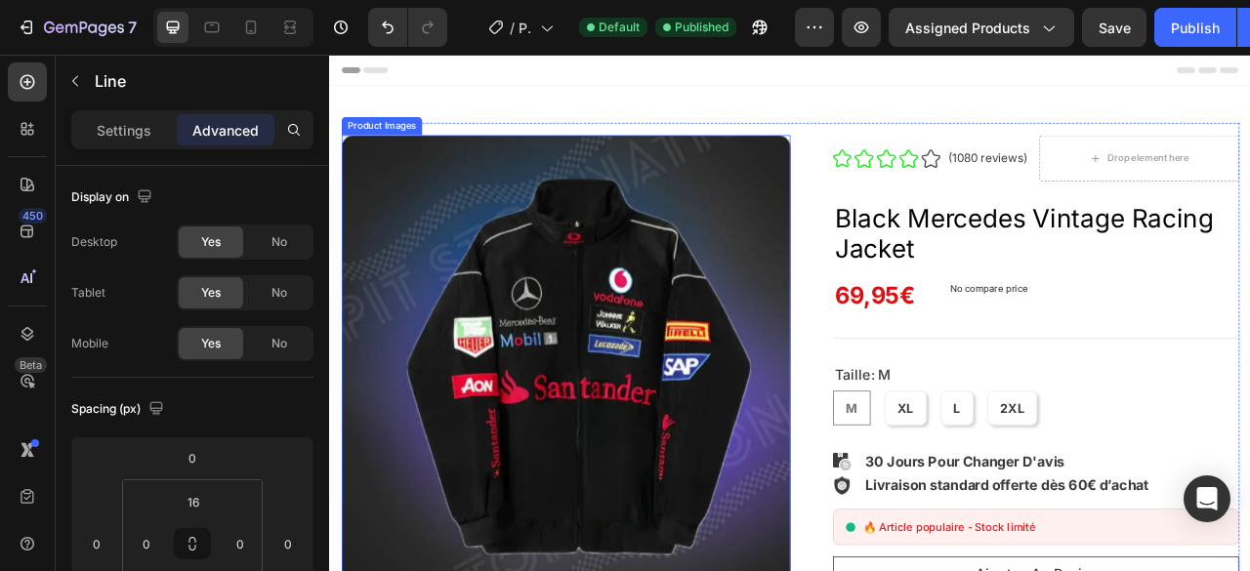
click at [905, 210] on img at bounding box center [629, 442] width 571 height 571
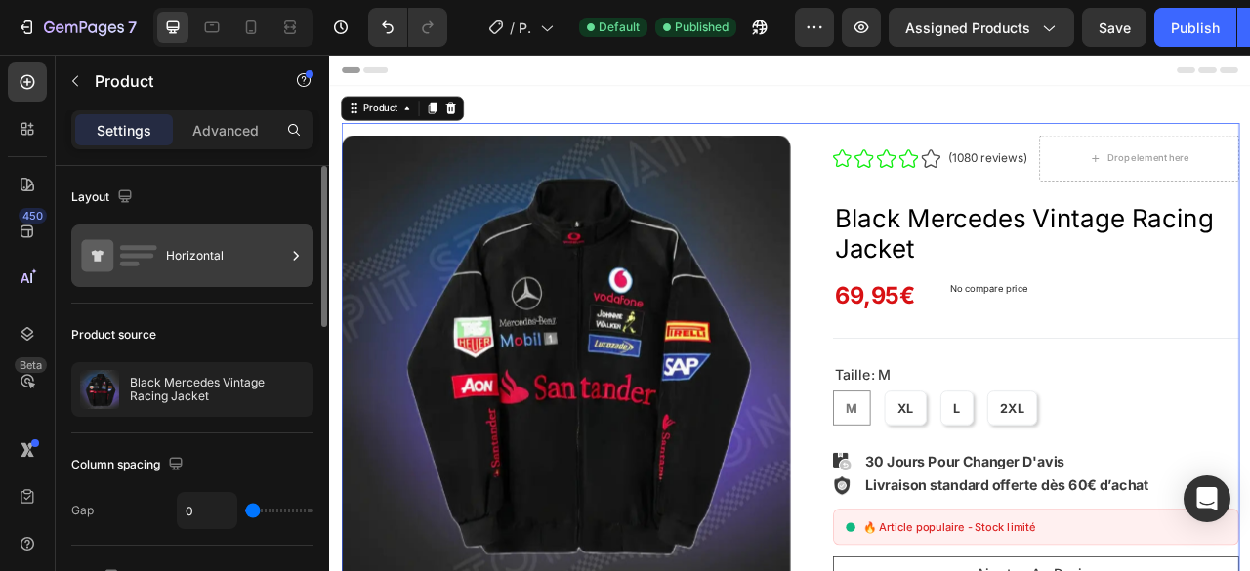
click at [271, 244] on div "Horizontal" at bounding box center [225, 255] width 119 height 45
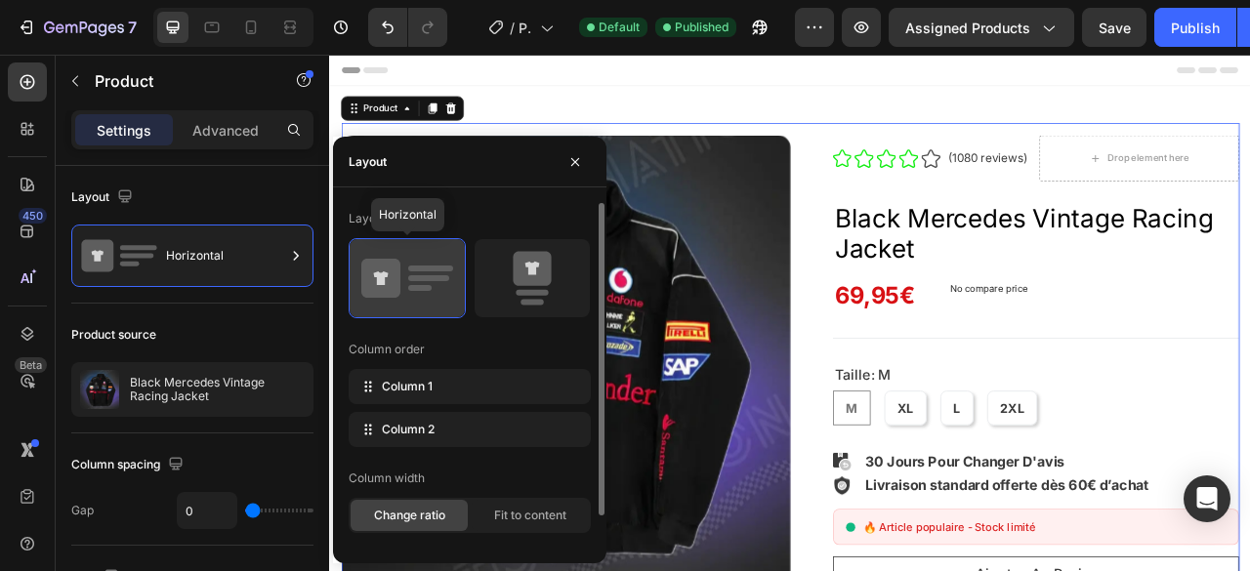
click at [411, 294] on icon at bounding box center [407, 278] width 92 height 55
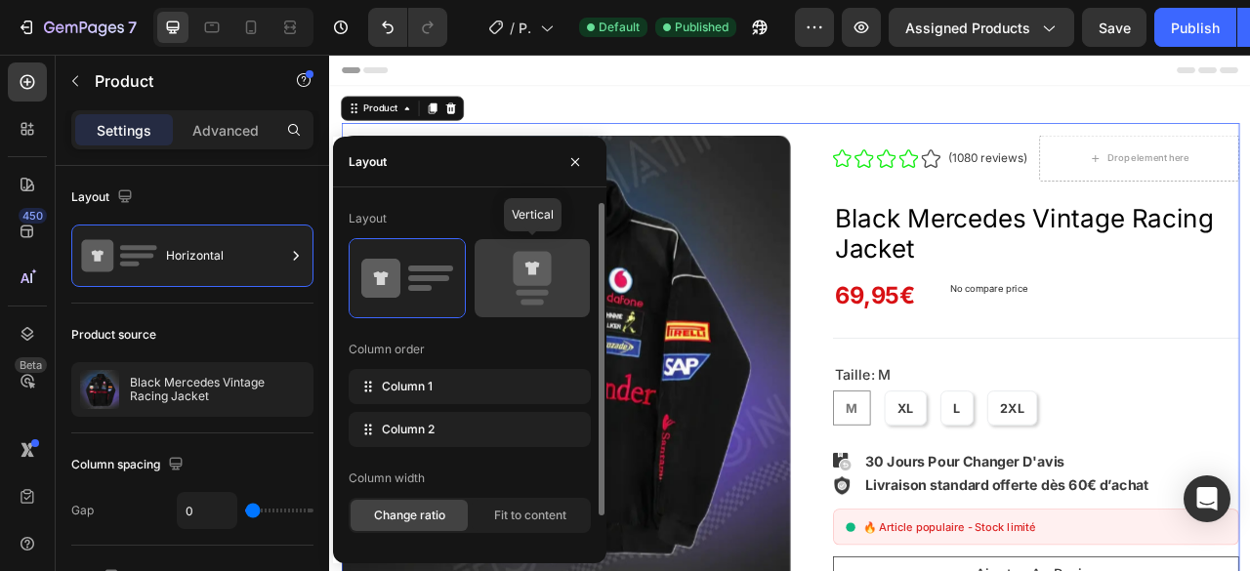
click at [509, 286] on icon at bounding box center [532, 278] width 92 height 55
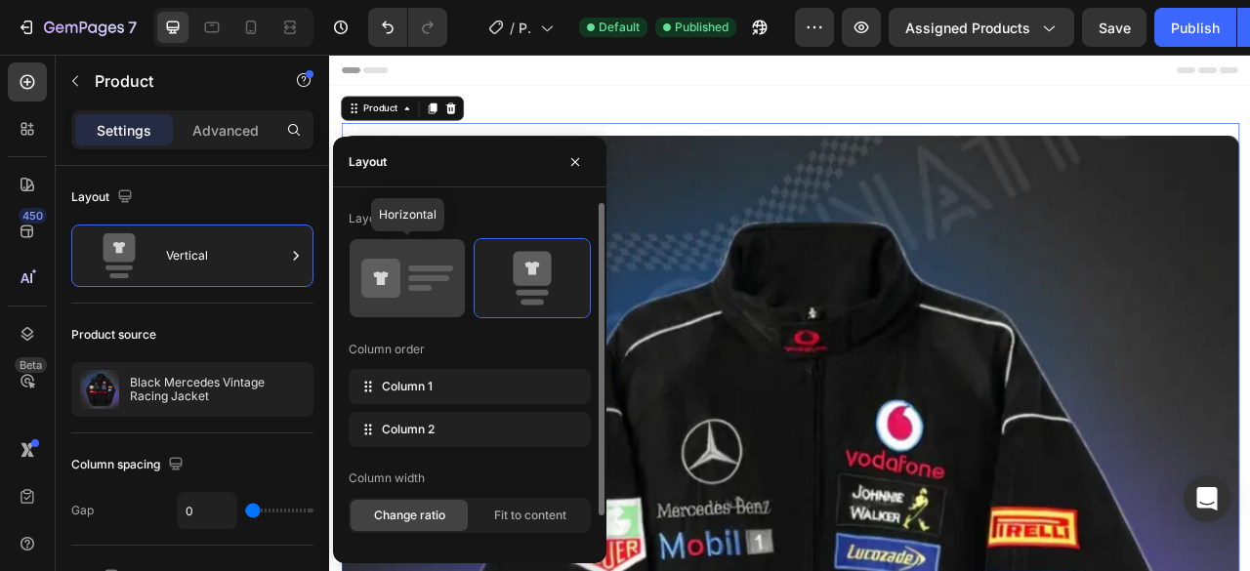
click at [418, 292] on icon at bounding box center [407, 278] width 92 height 55
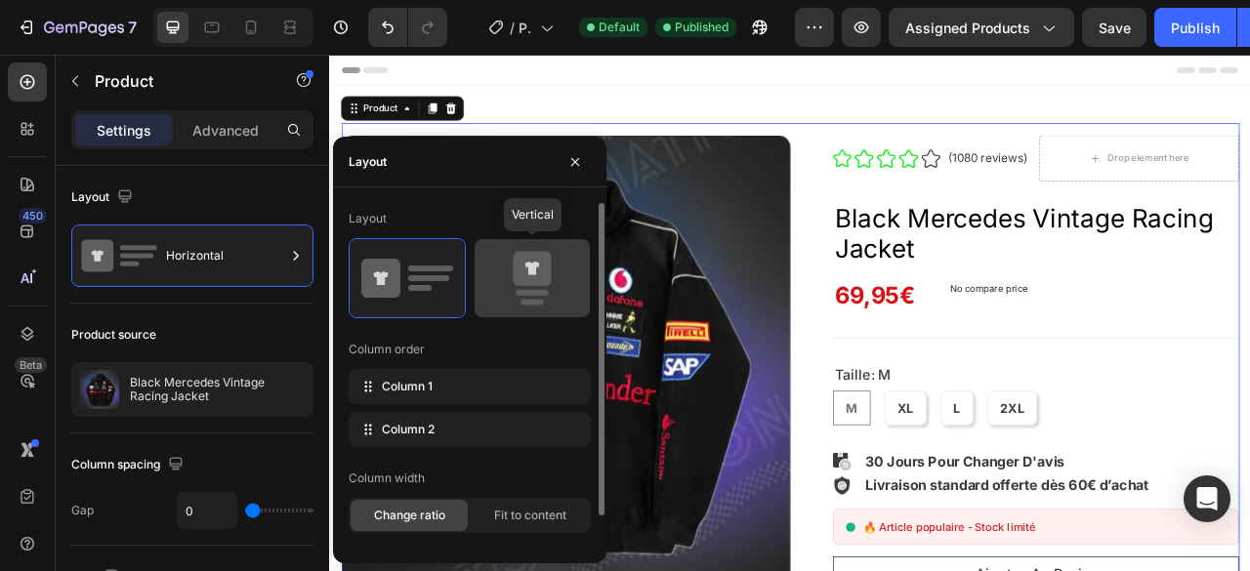
click at [533, 301] on rect at bounding box center [531, 303] width 23 height 6
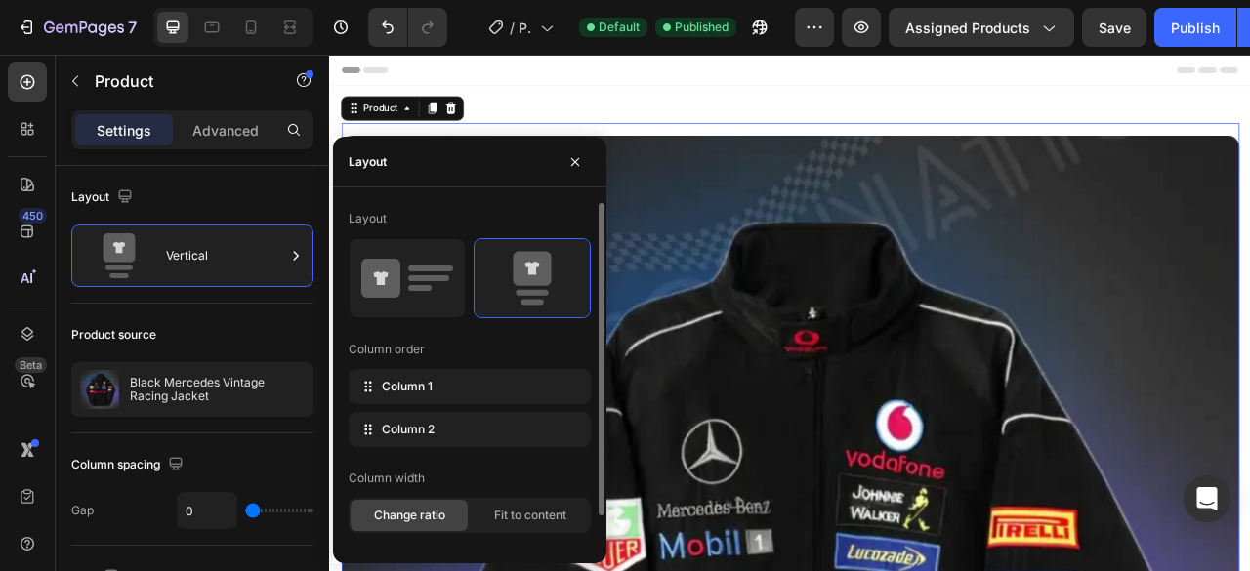
scroll to position [35, 0]
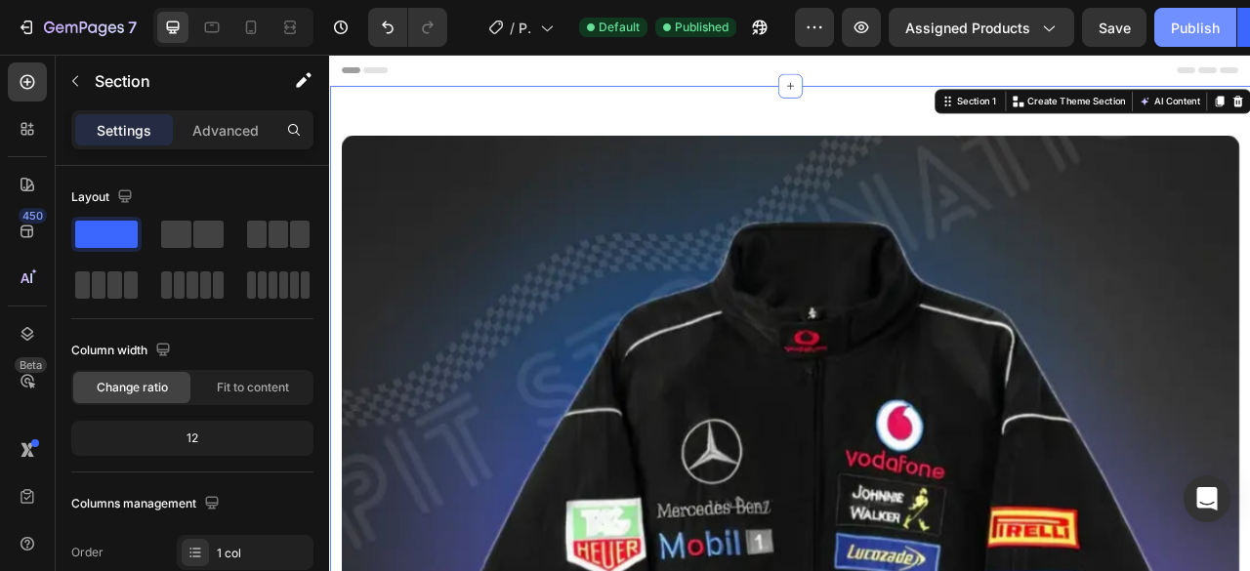
click at [1195, 26] on div "Publish" at bounding box center [1195, 28] width 49 height 21
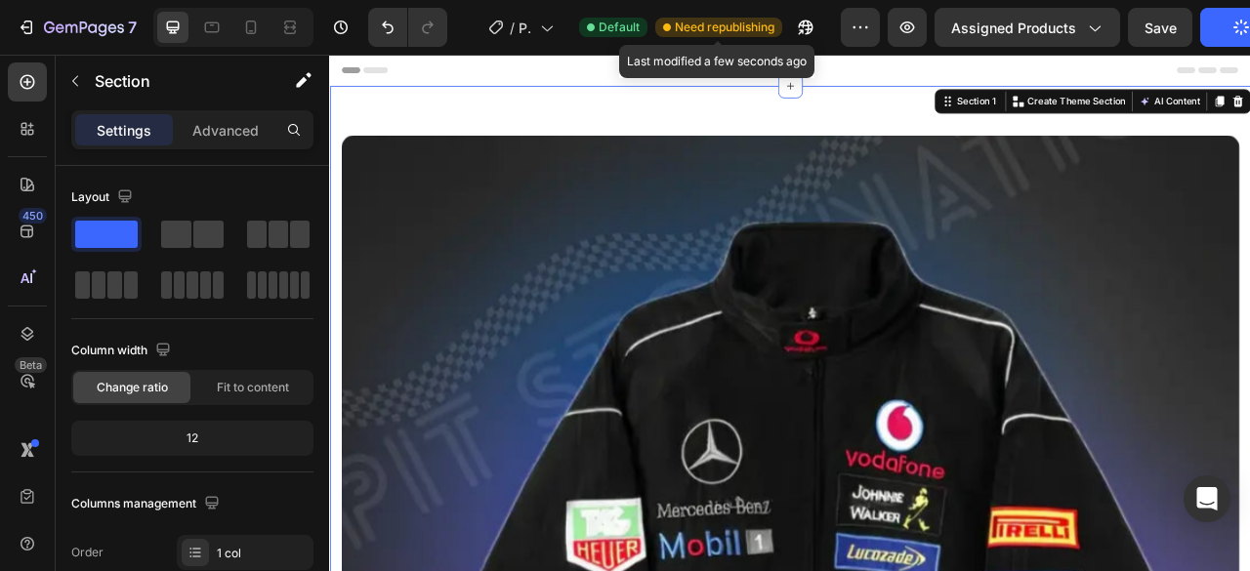
click at [720, 26] on span "Need republishing" at bounding box center [725, 28] width 100 height 18
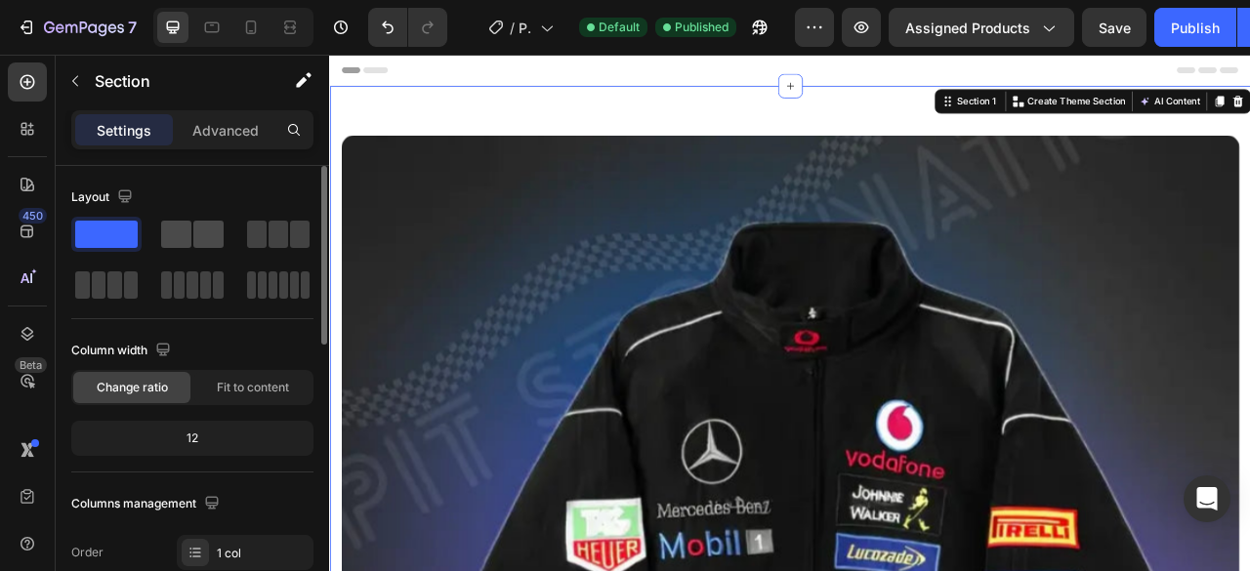
click at [184, 241] on span at bounding box center [176, 234] width 30 height 27
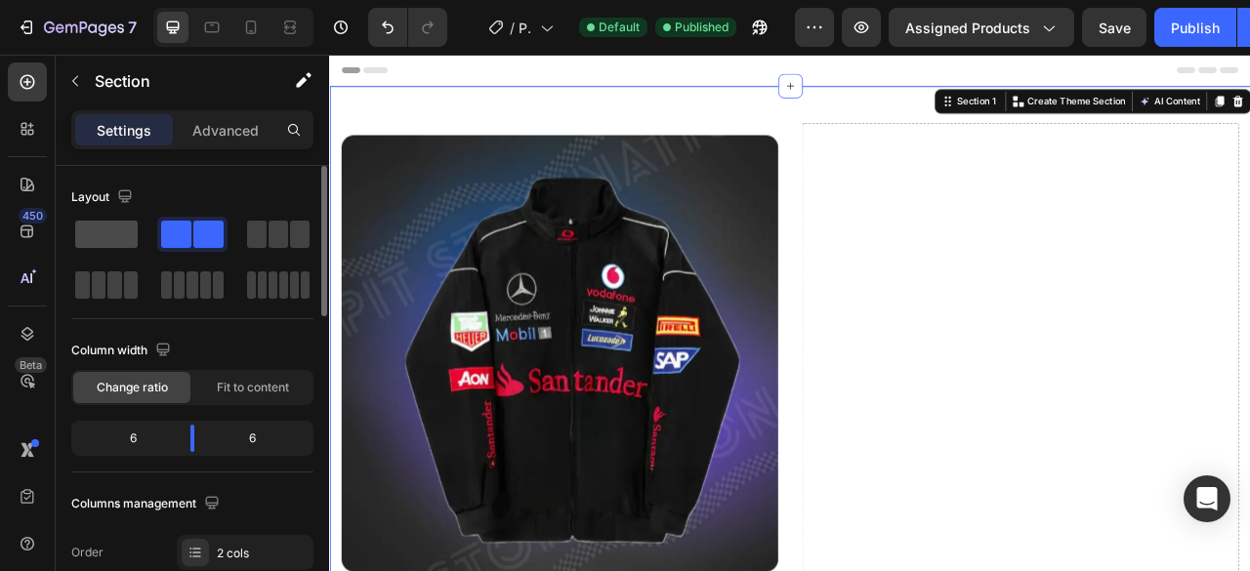
click at [127, 235] on span at bounding box center [106, 234] width 62 height 27
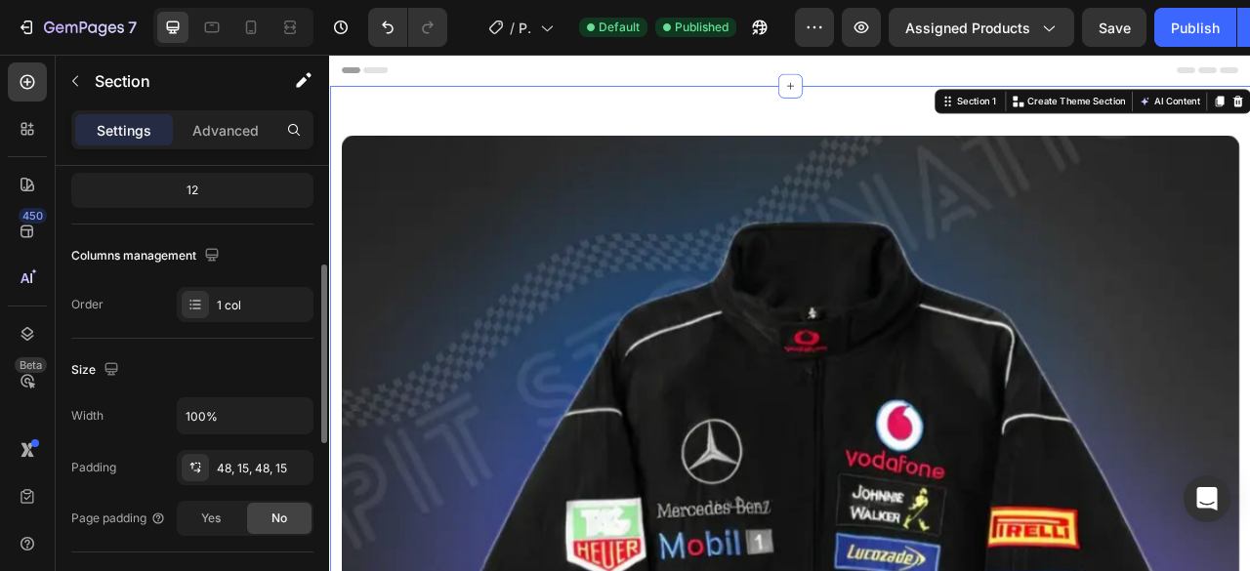
scroll to position [250, 0]
click at [198, 308] on icon at bounding box center [195, 303] width 16 height 16
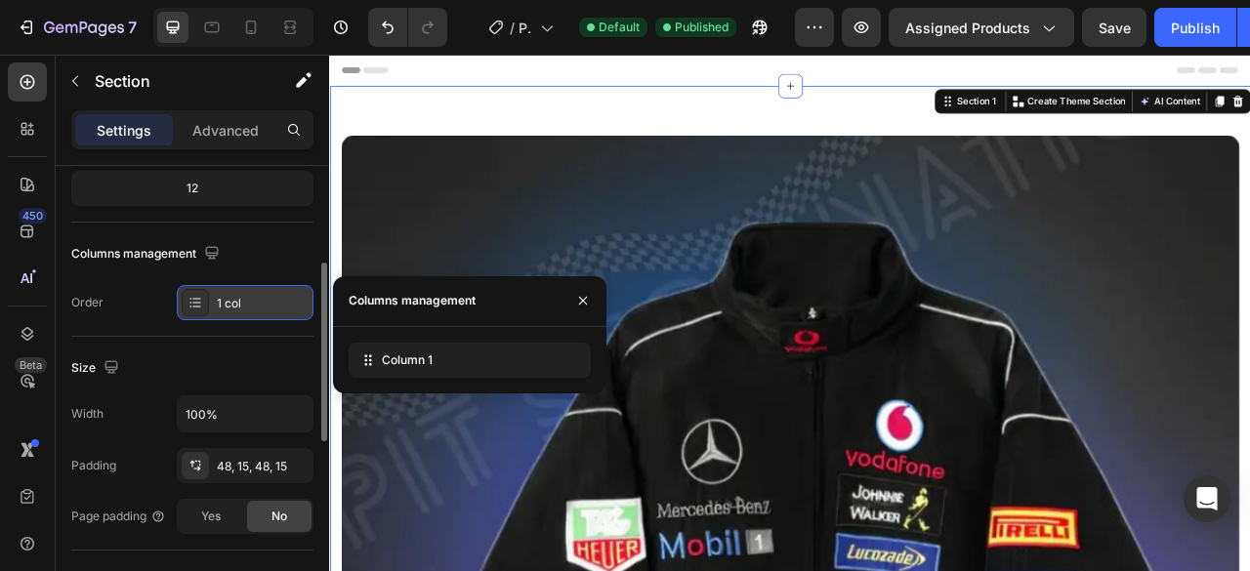
click at [256, 305] on div "1 col" at bounding box center [263, 304] width 92 height 18
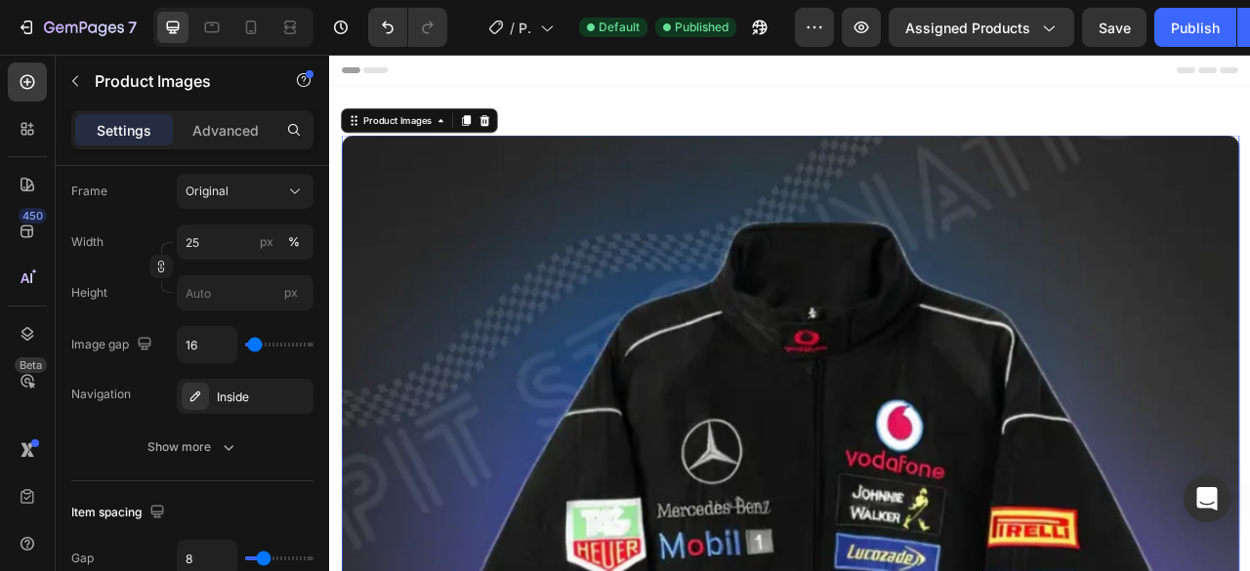
scroll to position [0, 0]
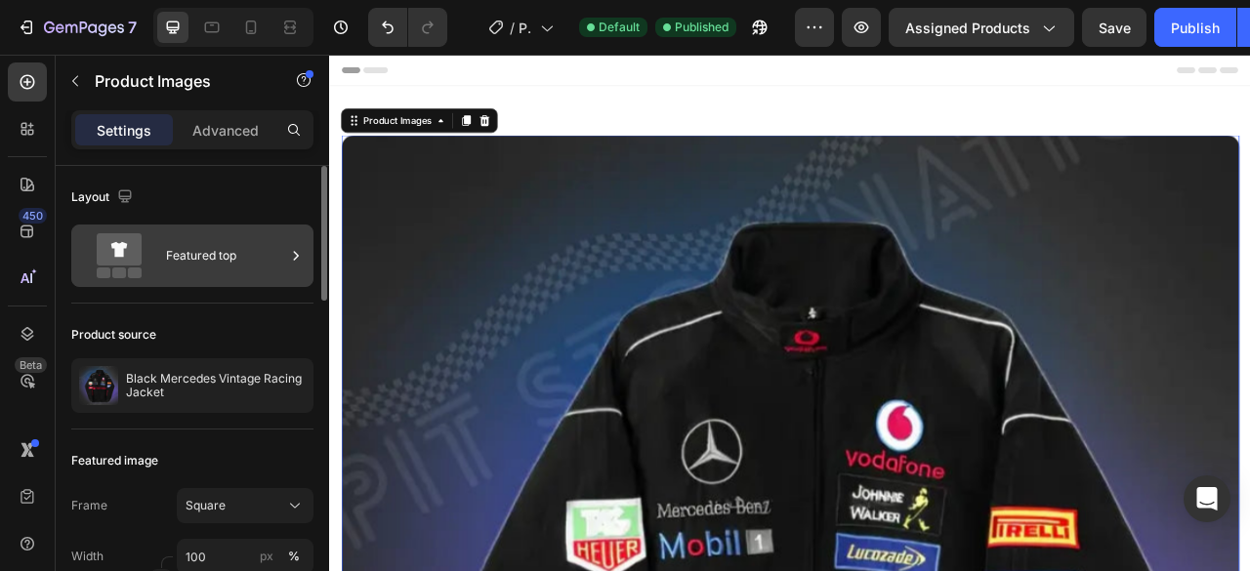
click at [225, 277] on div "Featured top" at bounding box center [225, 255] width 119 height 45
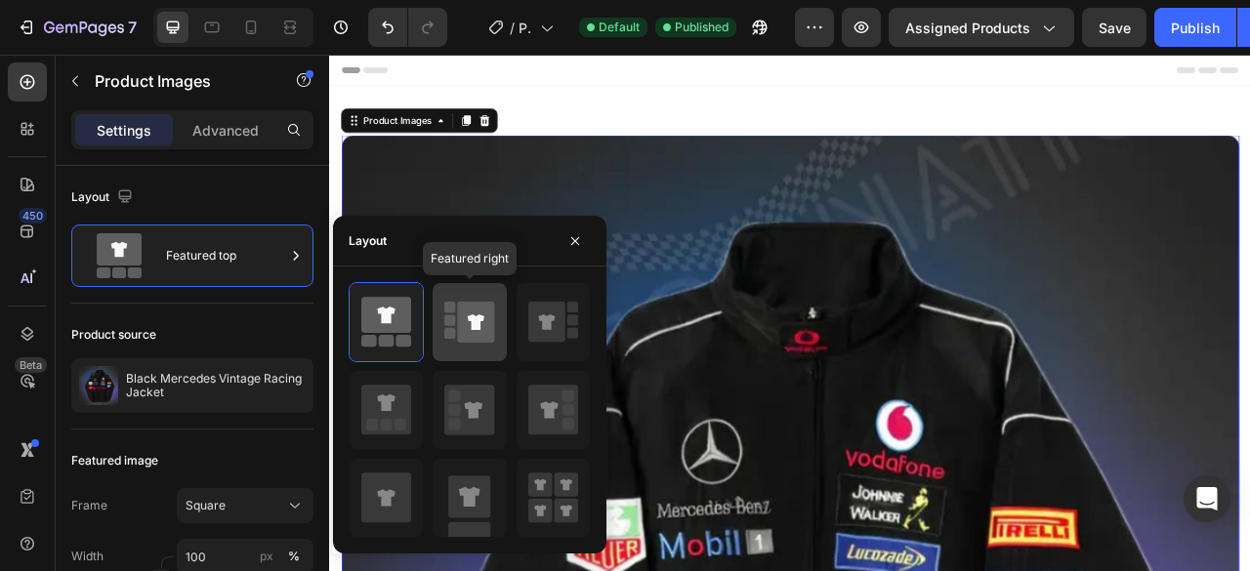
click at [450, 324] on rect at bounding box center [449, 320] width 11 height 11
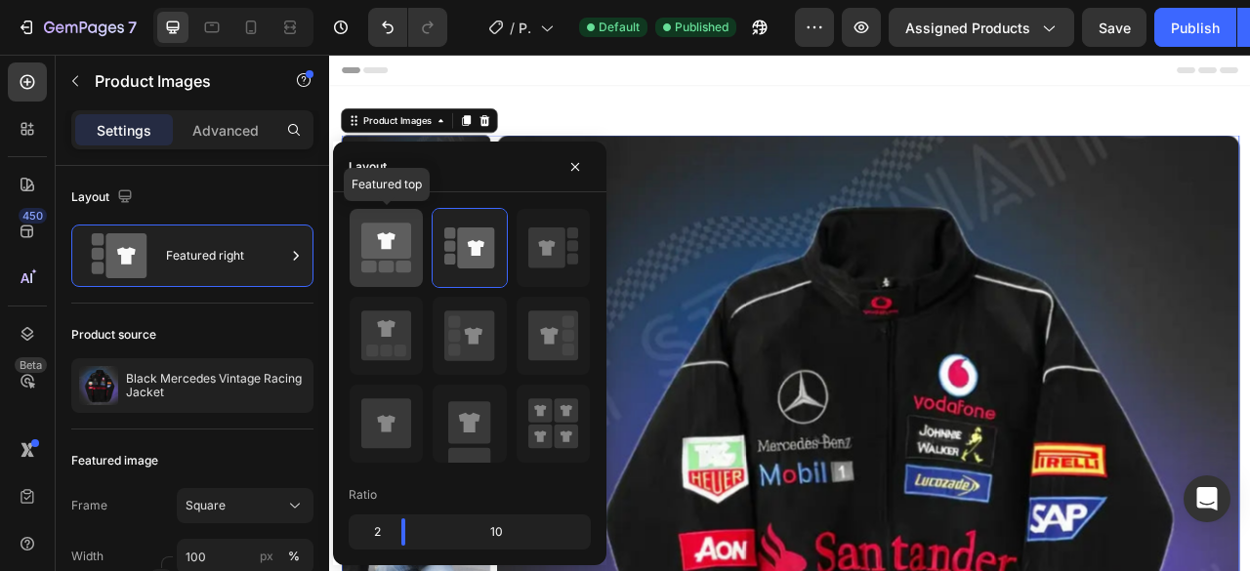
click at [398, 253] on icon at bounding box center [386, 242] width 50 height 36
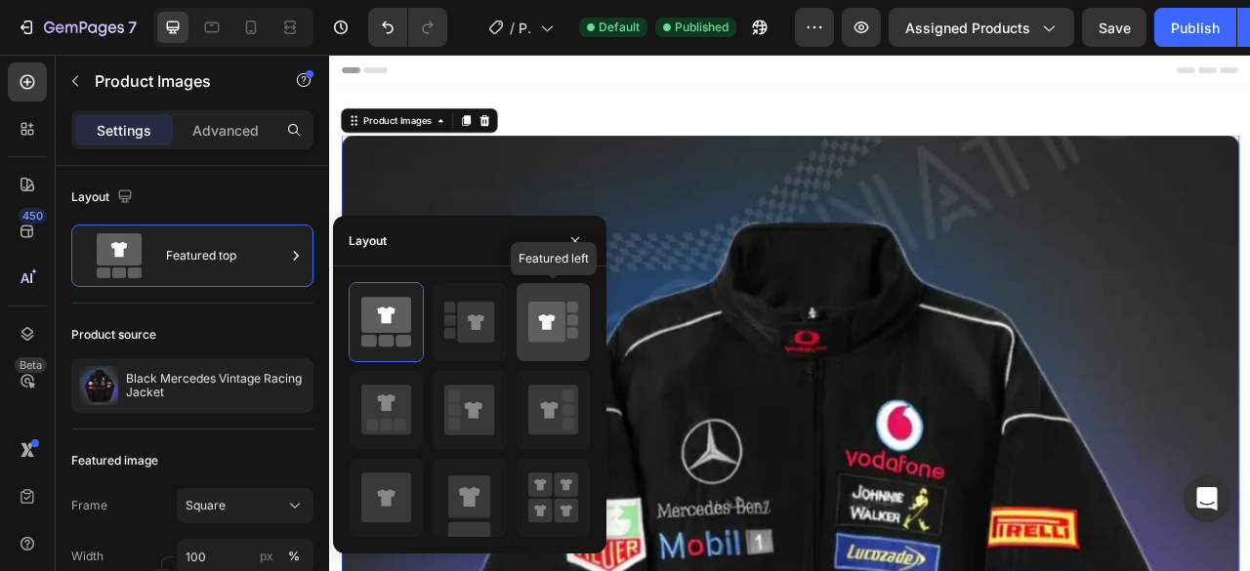
click at [541, 325] on icon at bounding box center [546, 322] width 37 height 41
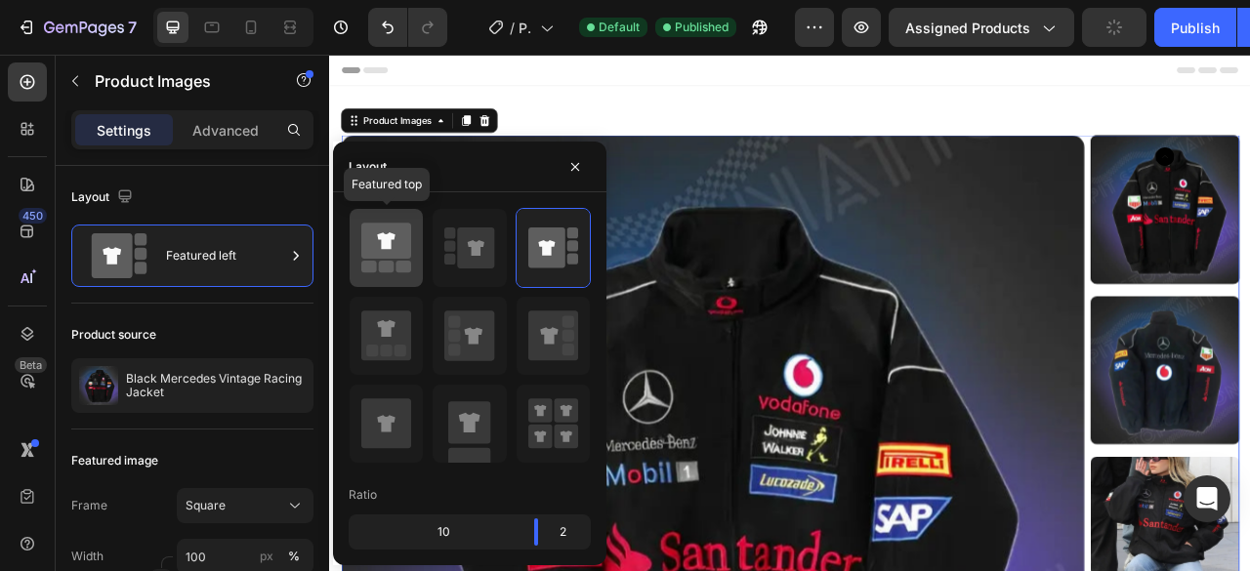
click at [405, 247] on icon at bounding box center [386, 242] width 50 height 36
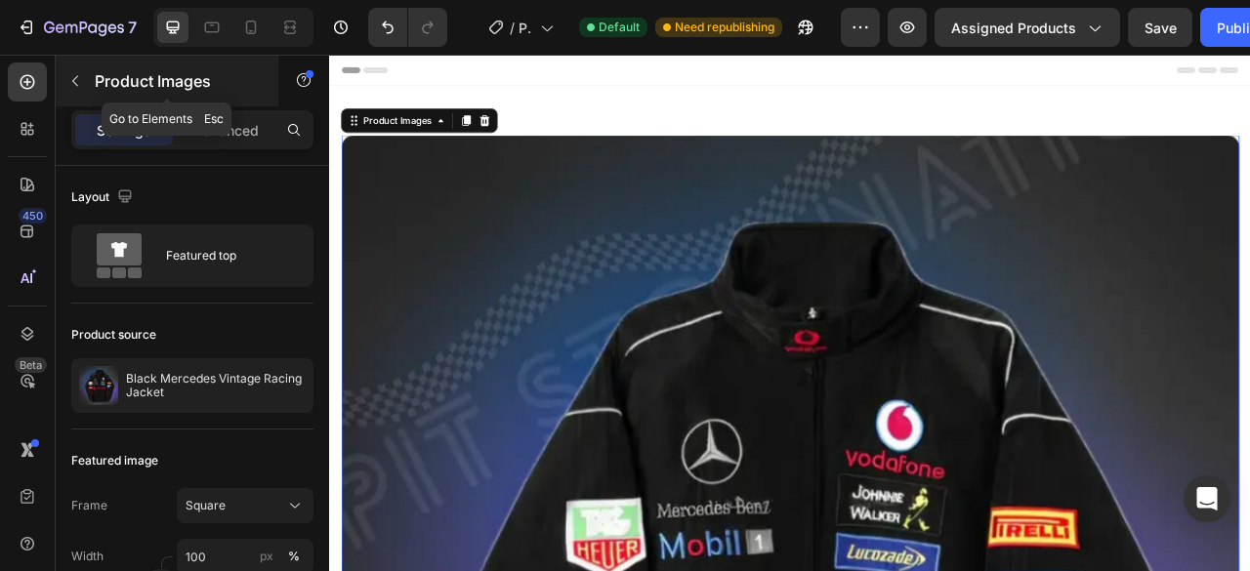
click at [78, 79] on icon "button" at bounding box center [75, 81] width 16 height 16
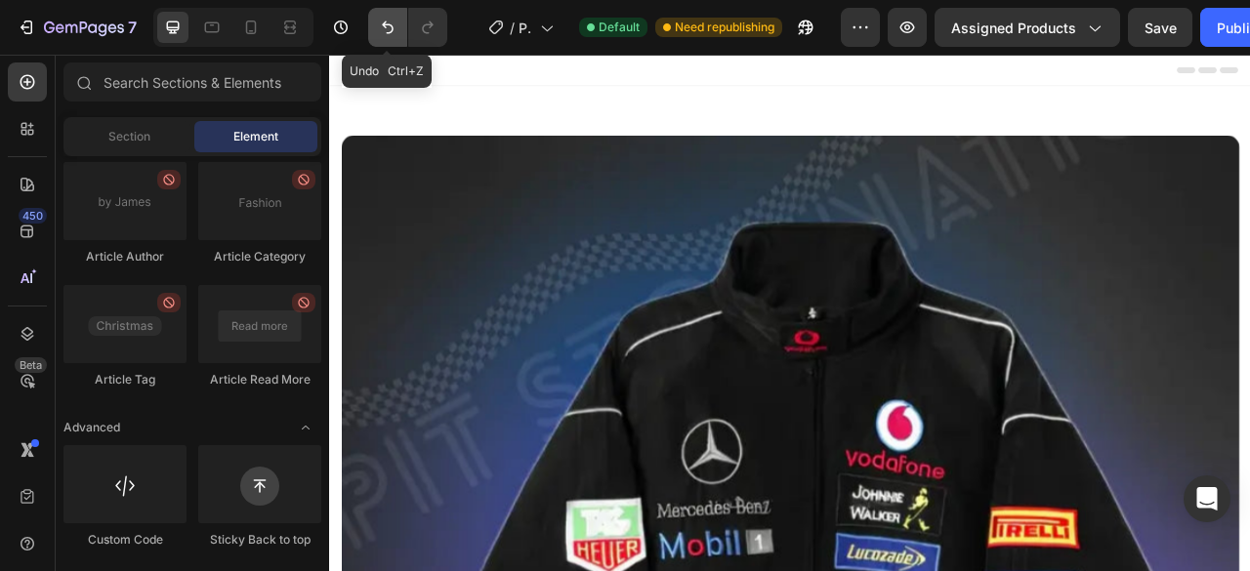
click at [382, 31] on icon "Undo/Redo" at bounding box center [388, 28] width 20 height 20
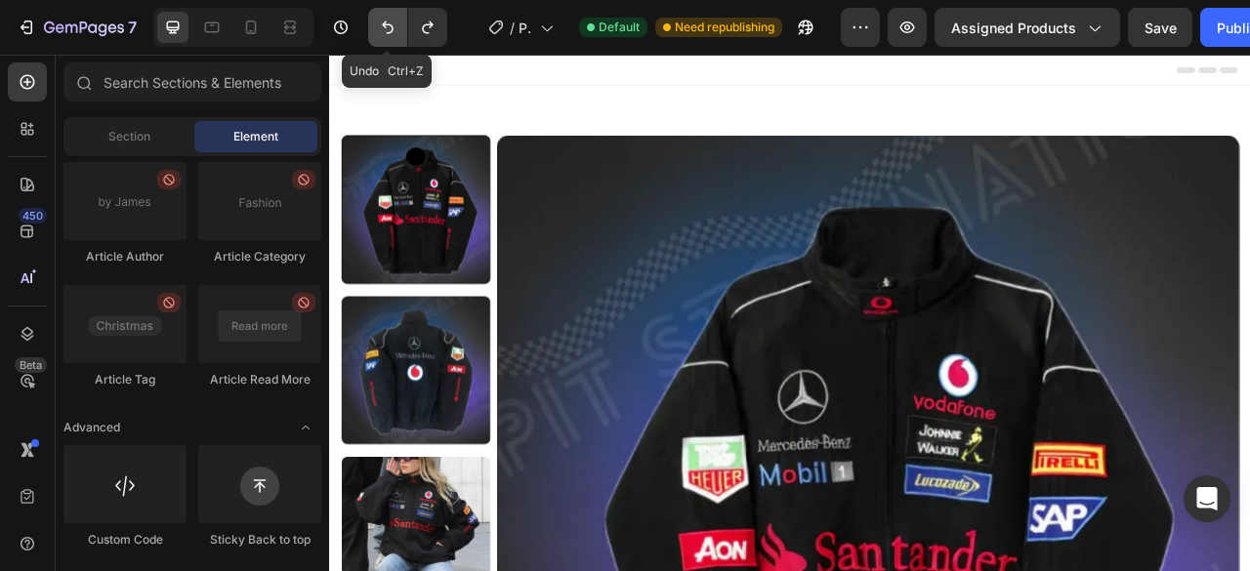
click at [382, 31] on icon "Undo/Redo" at bounding box center [388, 28] width 20 height 20
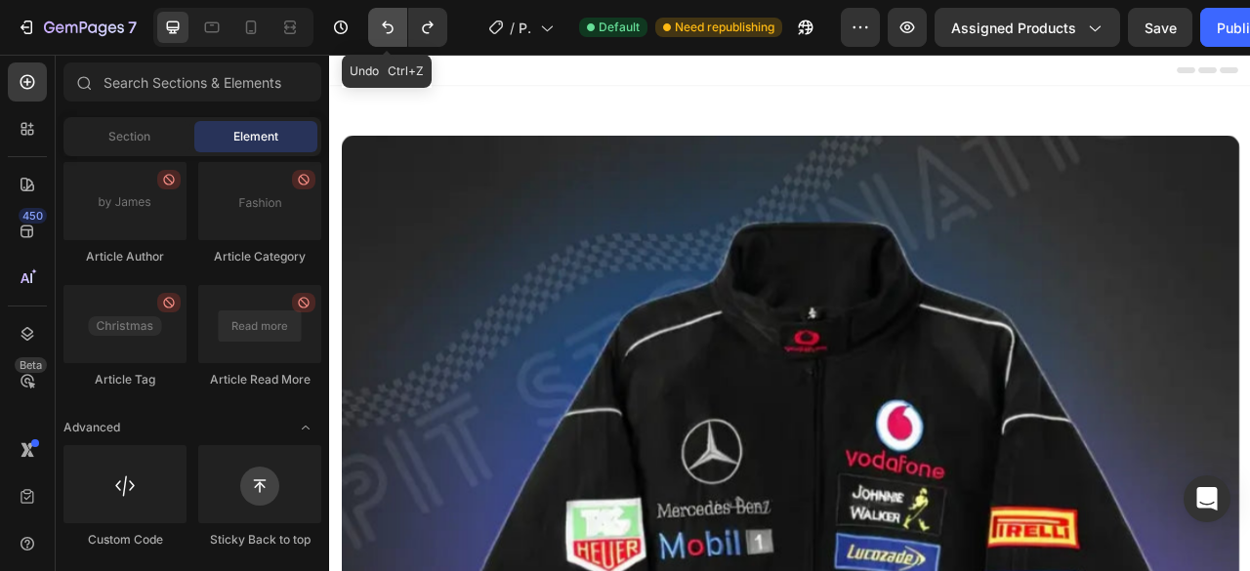
click at [382, 31] on icon "Undo/Redo" at bounding box center [388, 28] width 20 height 20
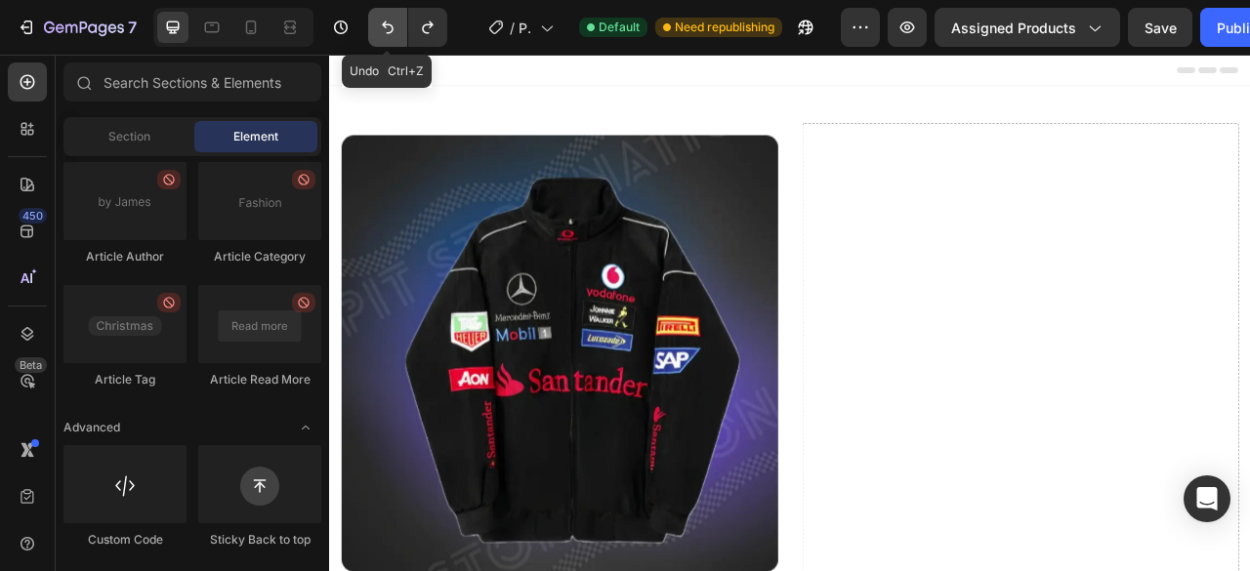
click at [382, 31] on icon "Undo/Redo" at bounding box center [388, 28] width 20 height 20
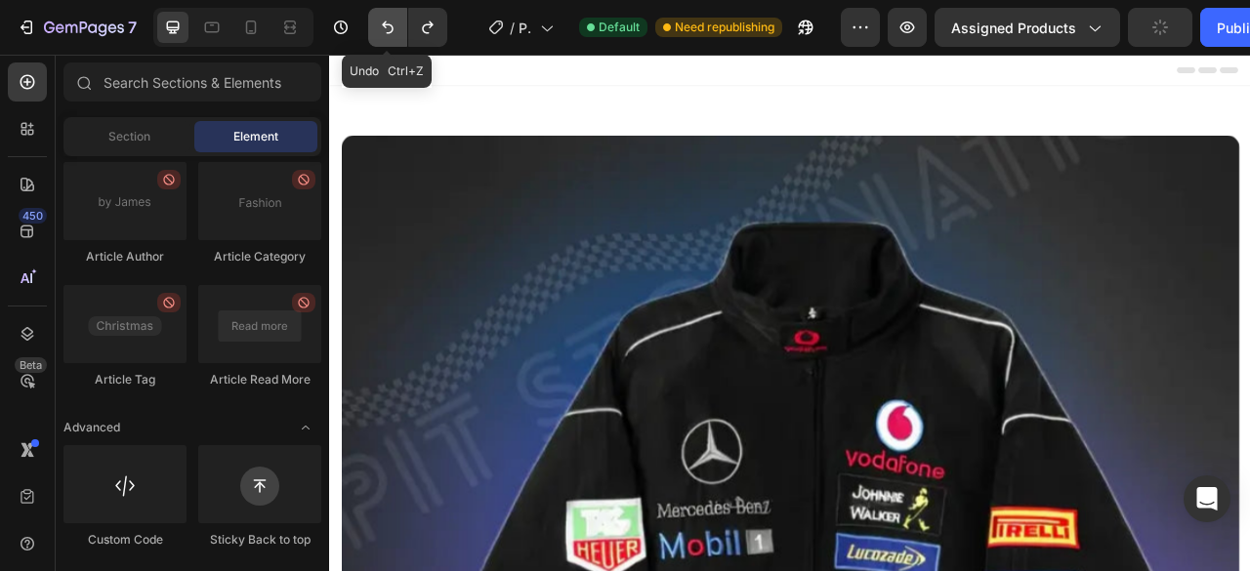
click at [382, 31] on icon "Undo/Redo" at bounding box center [388, 28] width 20 height 20
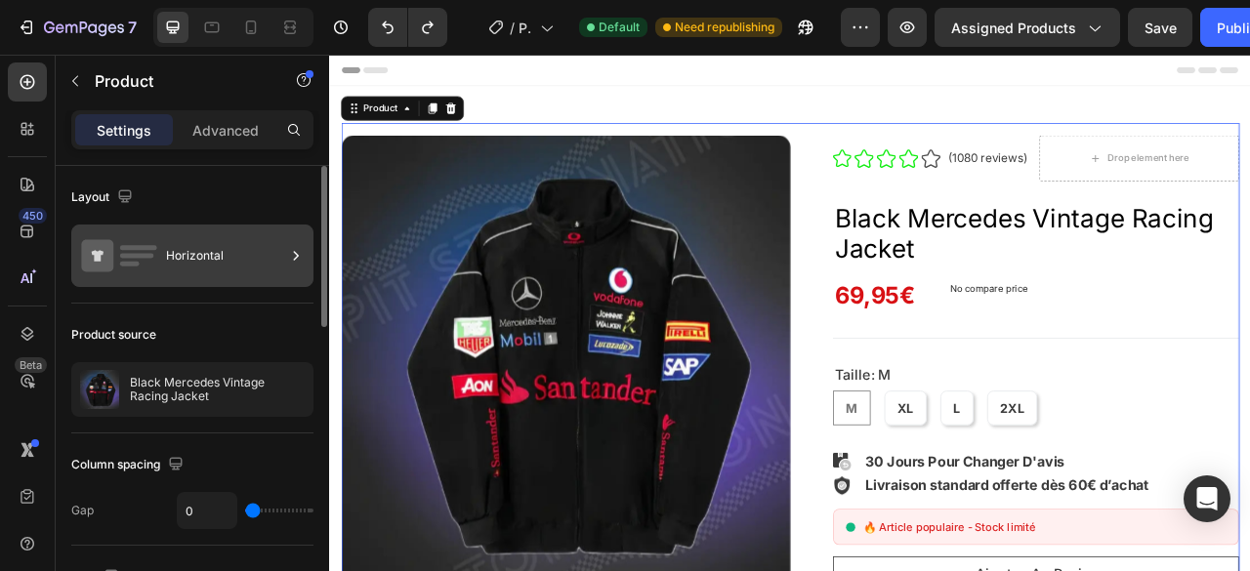
click at [226, 267] on div "Horizontal" at bounding box center [225, 255] width 119 height 45
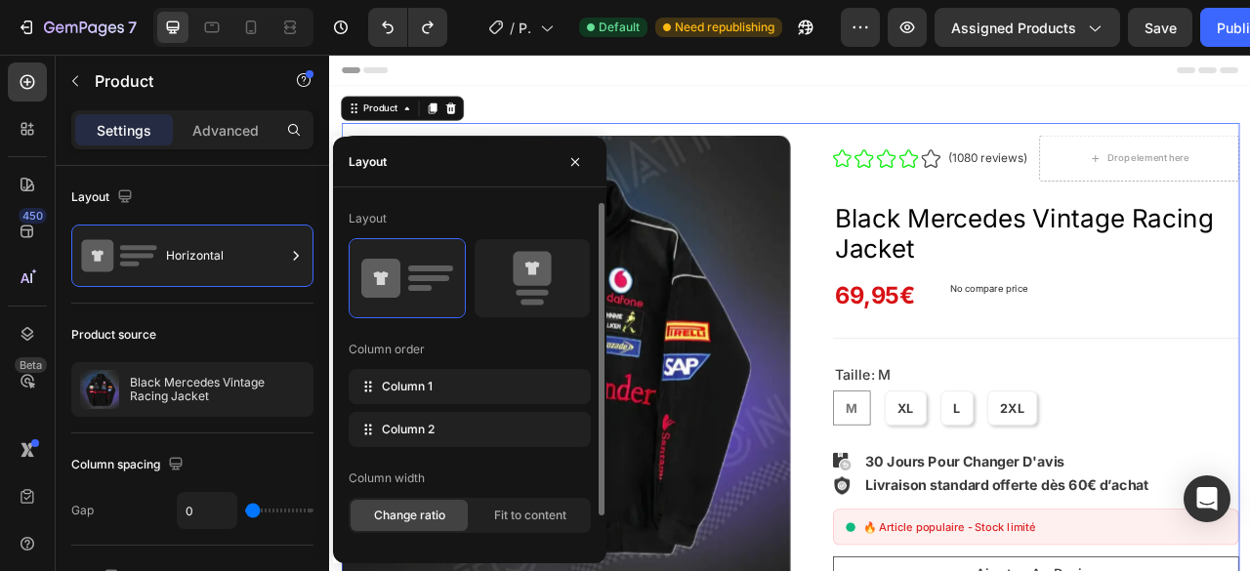
click at [450, 331] on div "Layout Column order Column 1 Column 2 Column width Change ratio Fit to content …" at bounding box center [470, 393] width 242 height 381
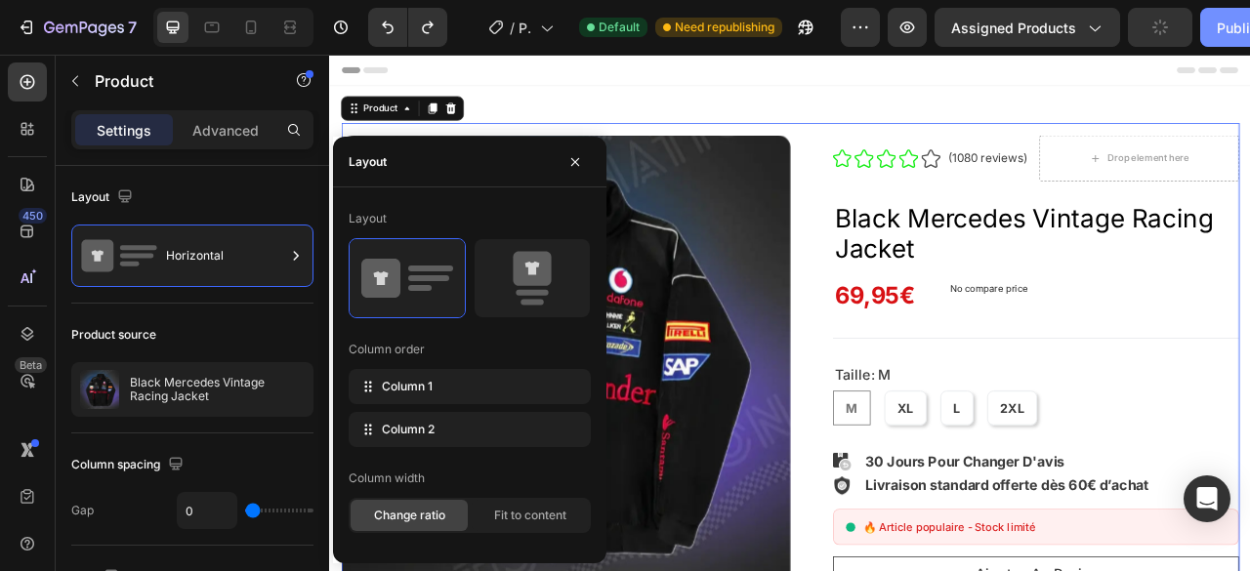
click at [1227, 44] on button "Publish" at bounding box center [1241, 27] width 82 height 39
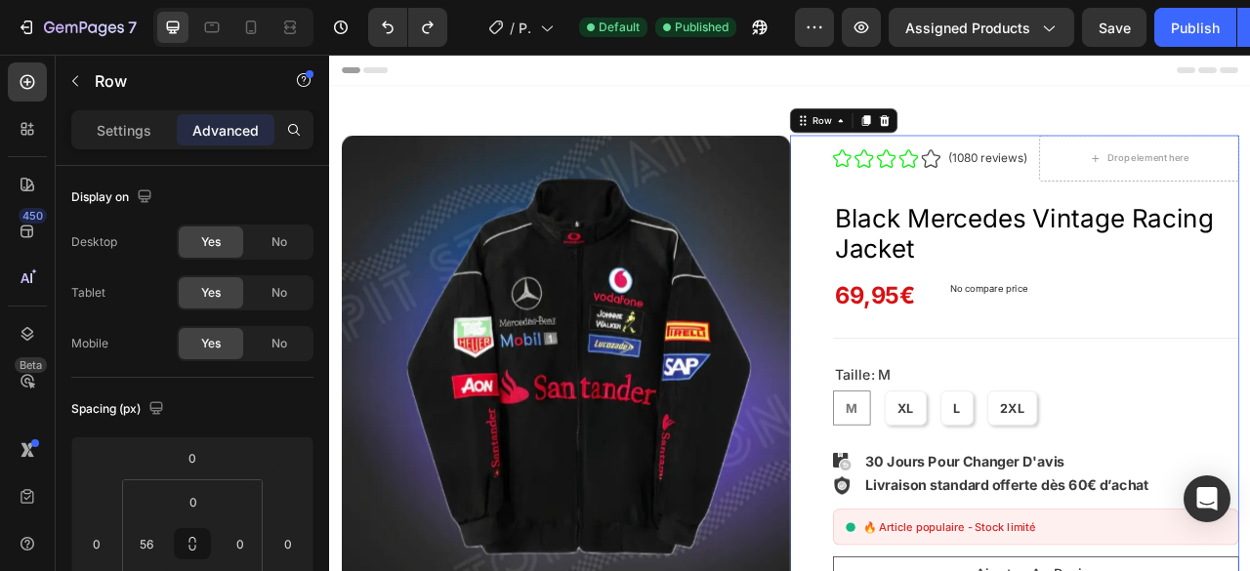
click at [971, 144] on icon at bounding box center [979, 139] width 16 height 16
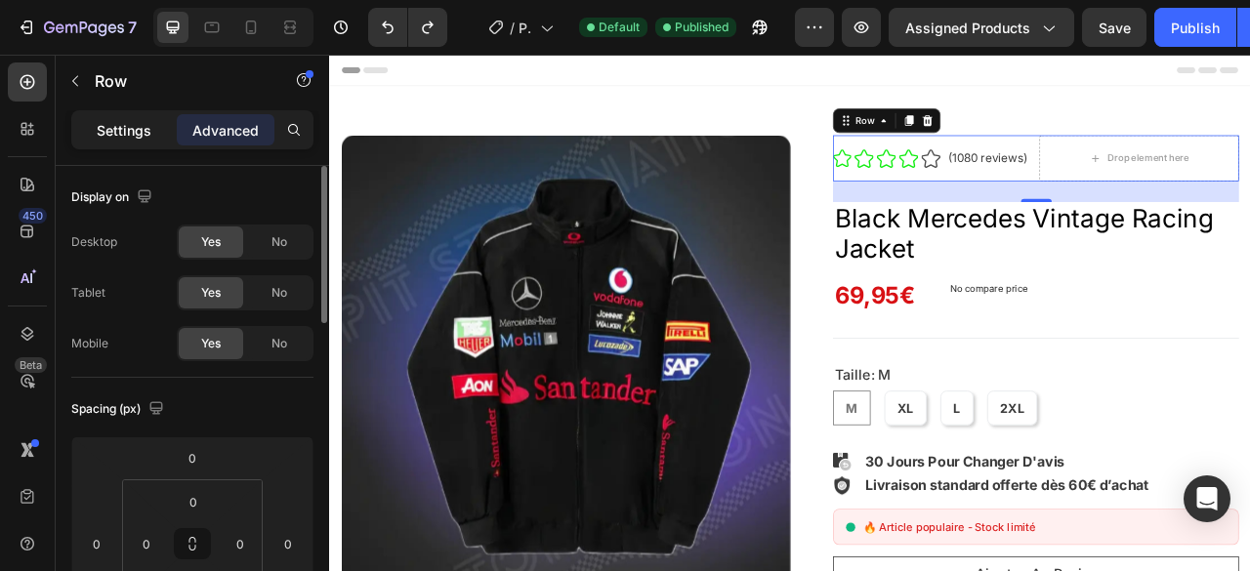
click at [134, 130] on p "Settings" at bounding box center [124, 130] width 55 height 21
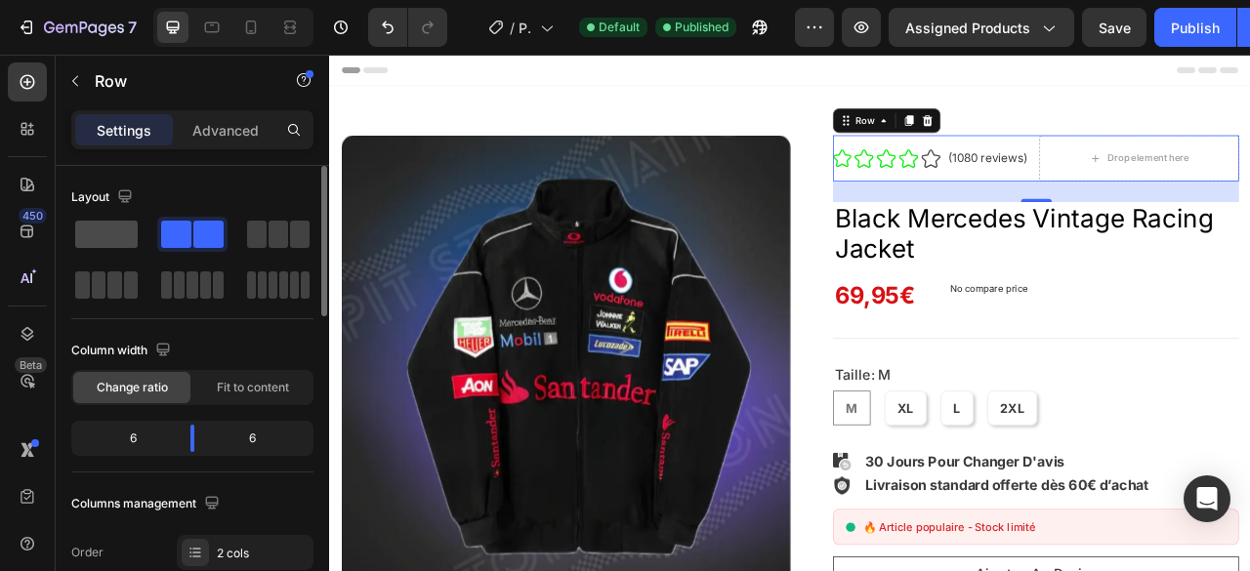
click at [113, 227] on span at bounding box center [106, 234] width 62 height 27
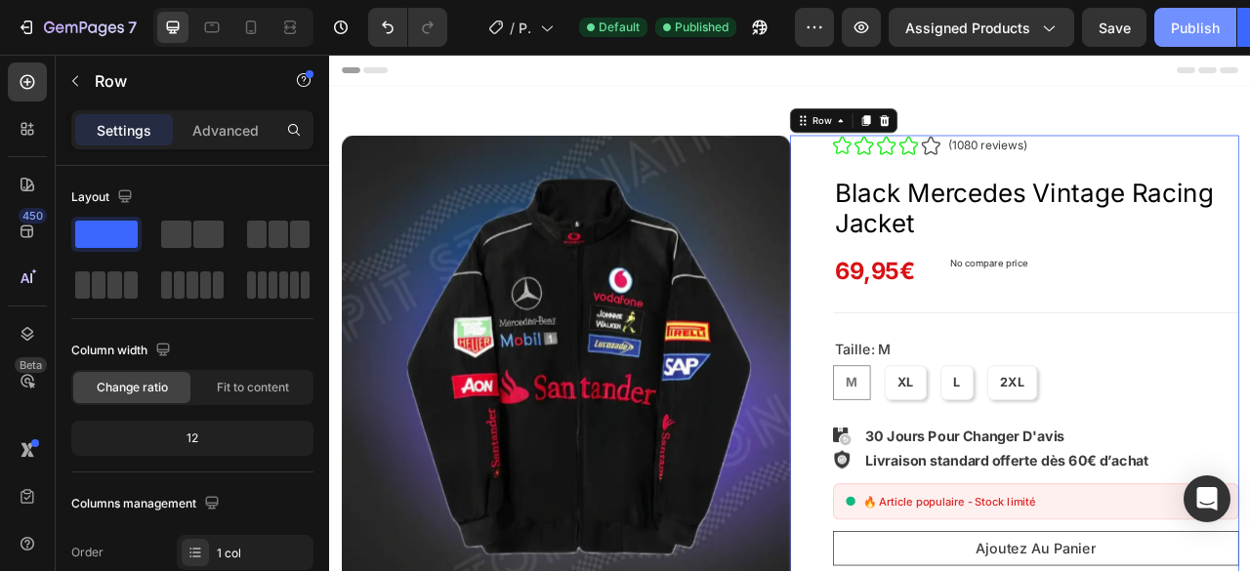
click at [1183, 42] on button "Publish" at bounding box center [1195, 27] width 82 height 39
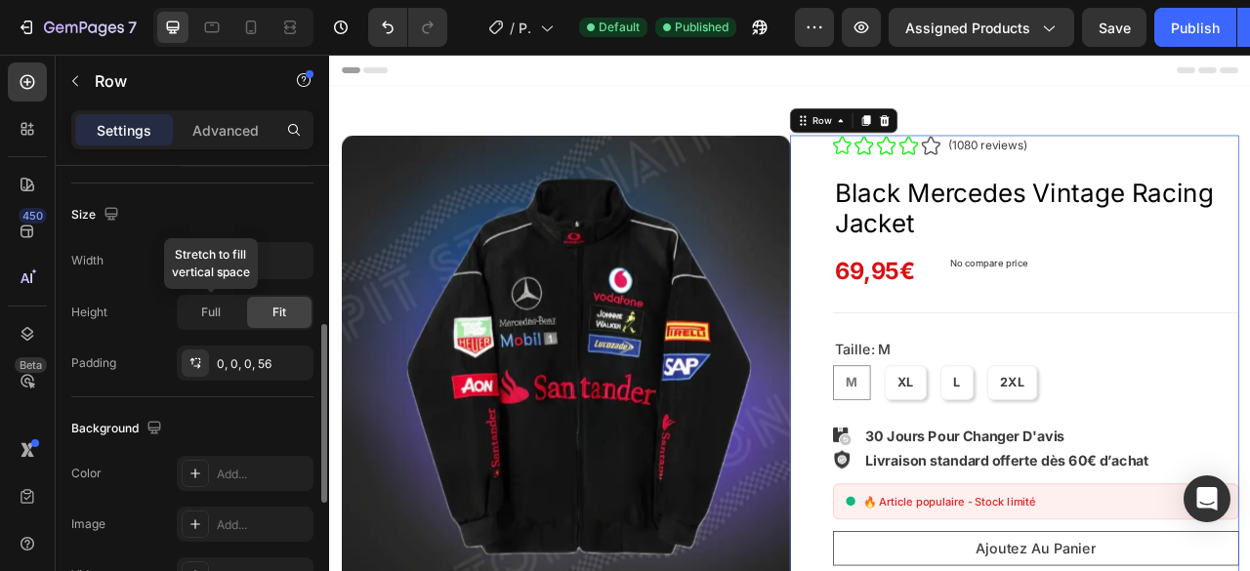
scroll to position [405, 0]
click at [193, 348] on div at bounding box center [195, 361] width 27 height 27
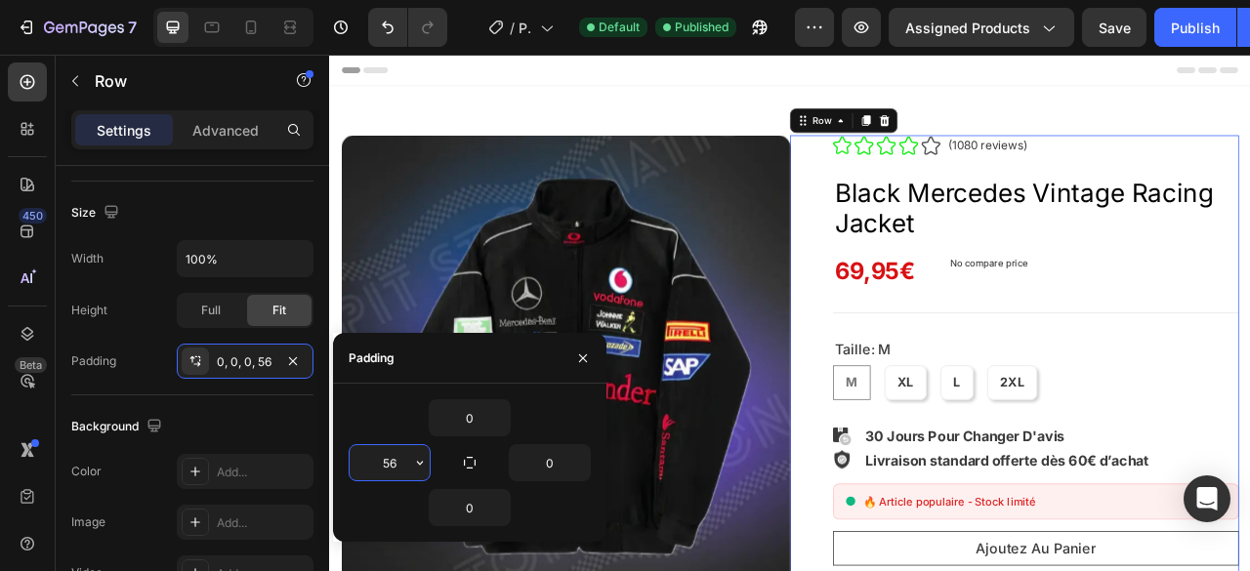
click at [387, 462] on input "56" at bounding box center [390, 462] width 80 height 35
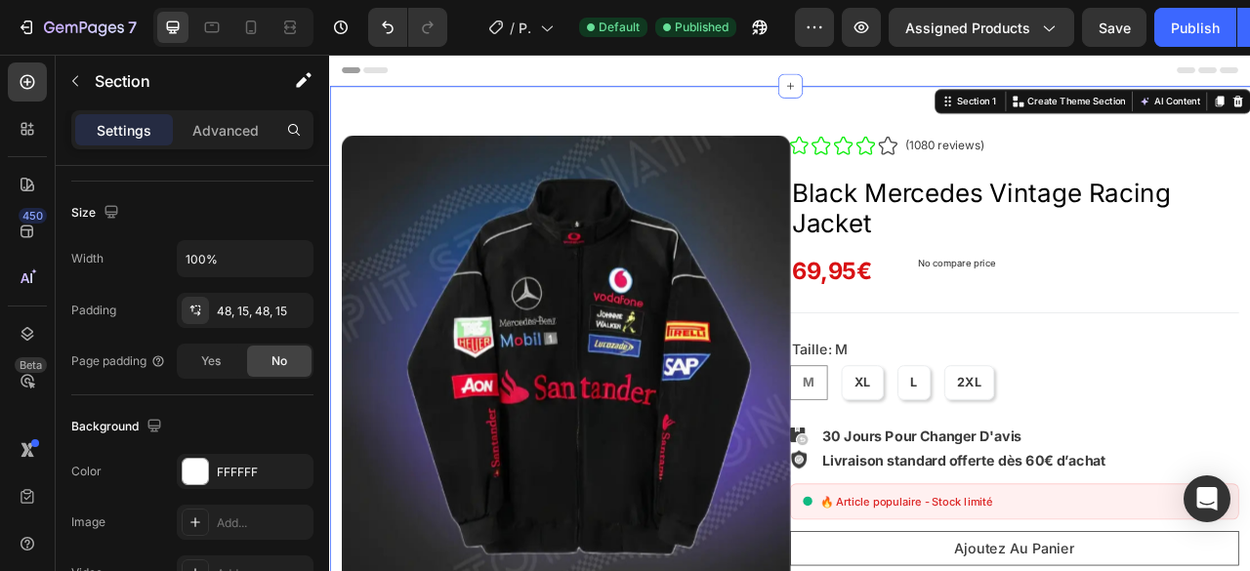
scroll to position [0, 0]
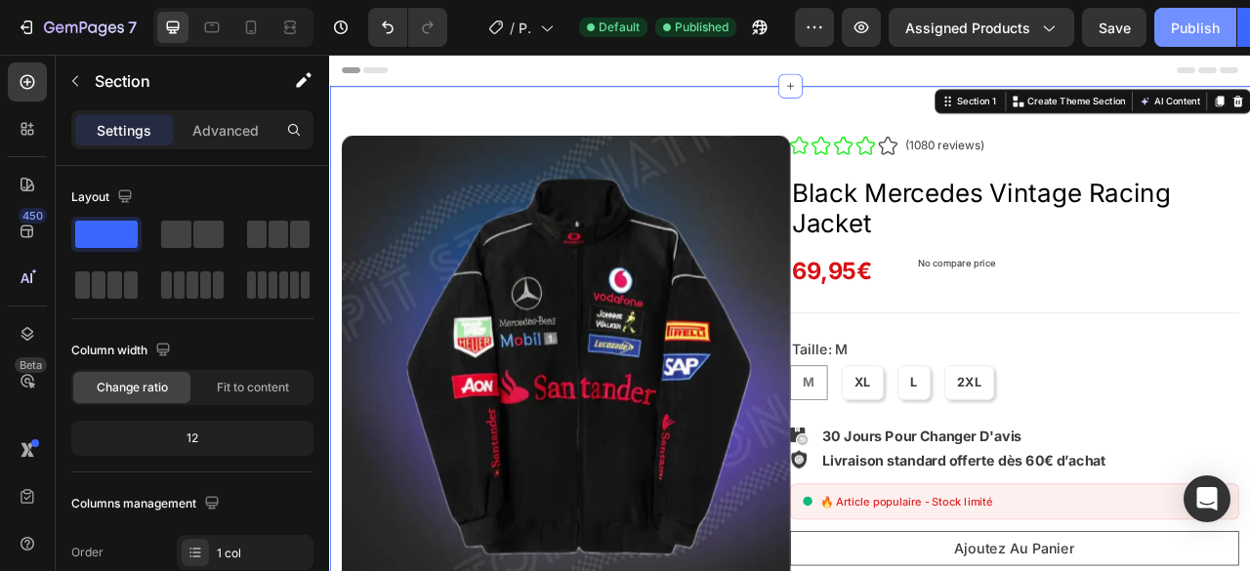
click at [1171, 25] on div "Publish" at bounding box center [1195, 28] width 49 height 21
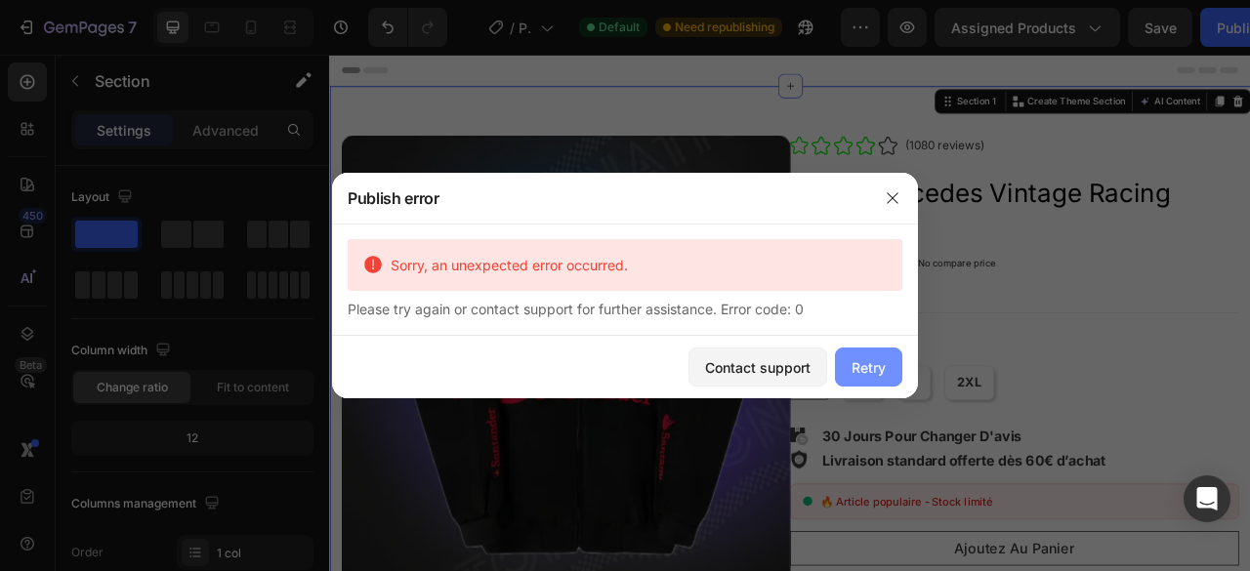
click at [861, 367] on div "Retry" at bounding box center [868, 367] width 34 height 21
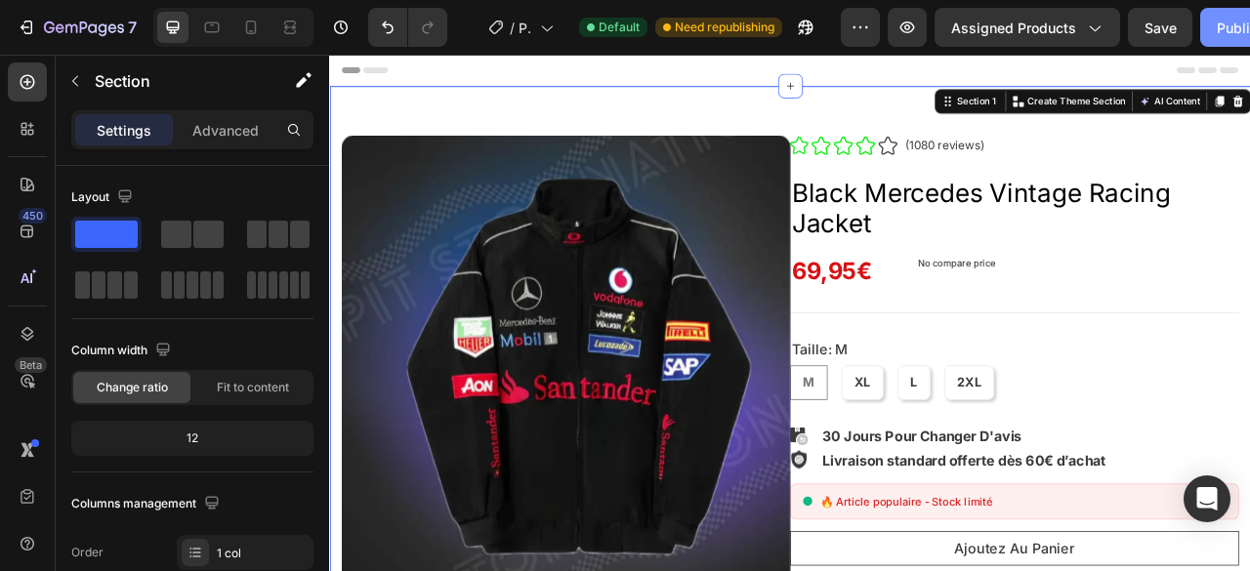
click at [1227, 21] on div "Publish" at bounding box center [1240, 28] width 49 height 21
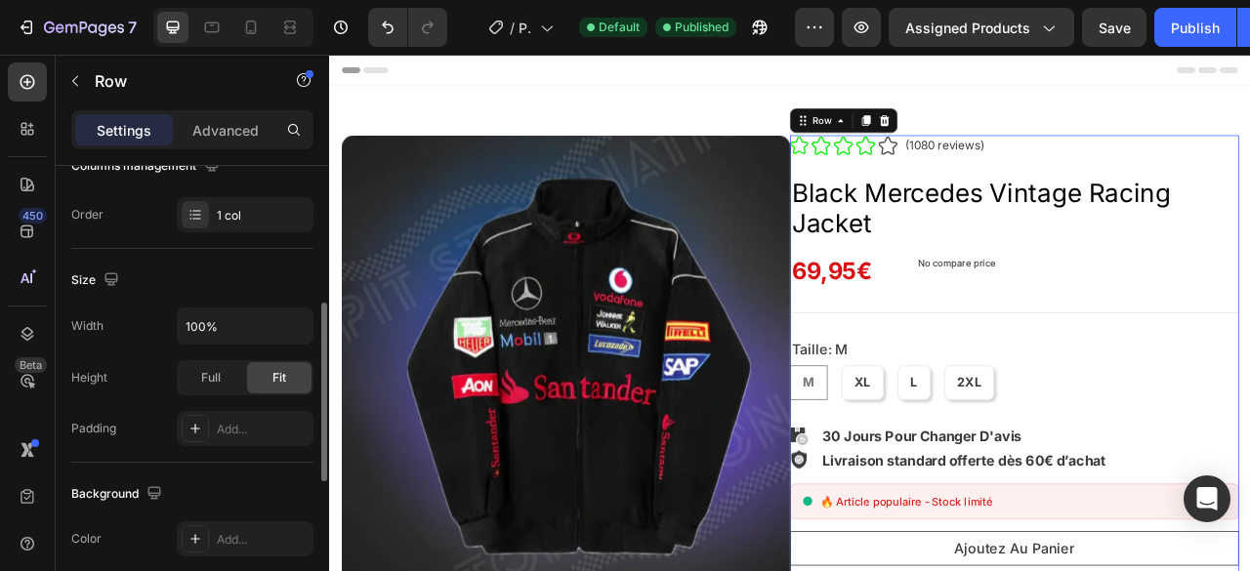
scroll to position [348, 0]
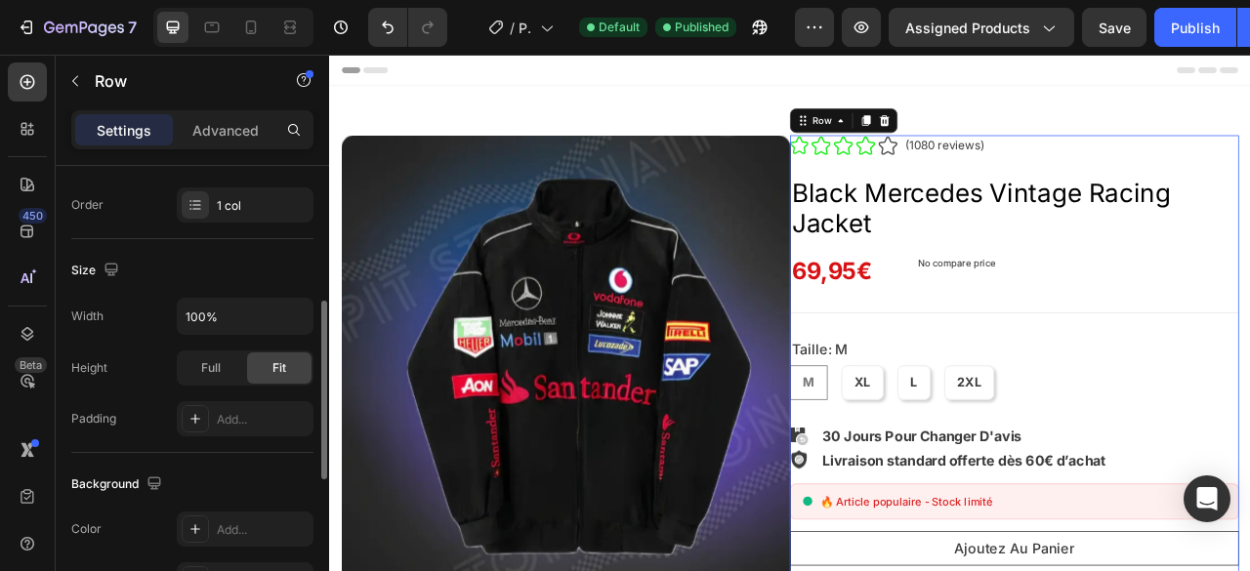
click at [203, 415] on div at bounding box center [195, 418] width 27 height 27
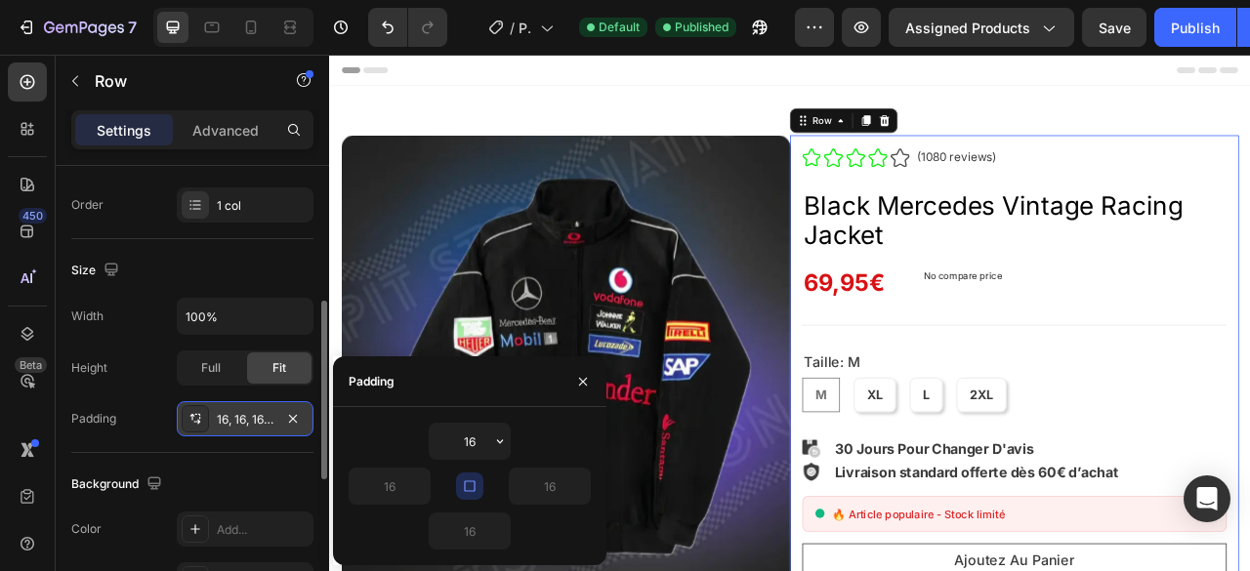
click at [202, 416] on icon at bounding box center [195, 419] width 16 height 16
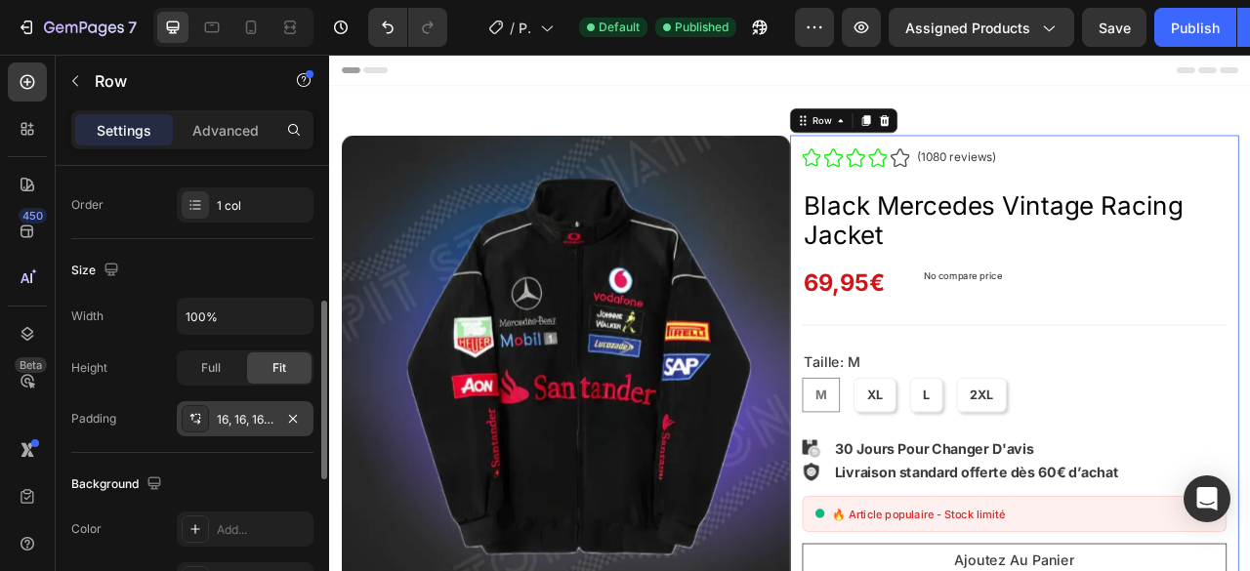
click at [202, 416] on icon at bounding box center [195, 419] width 16 height 16
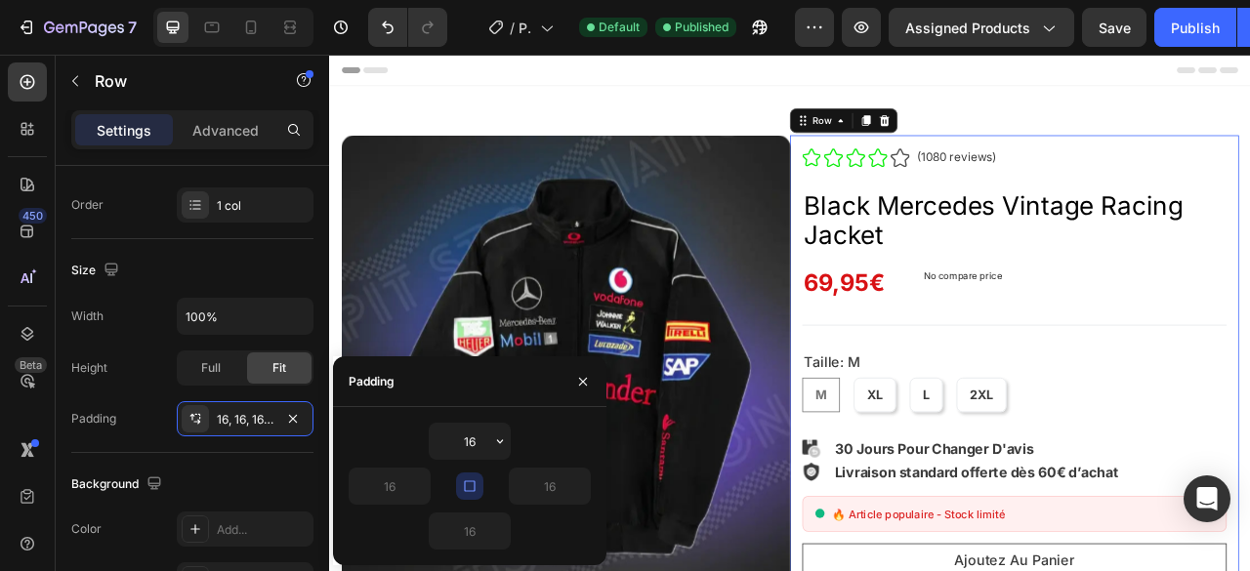
click at [458, 486] on button "button" at bounding box center [469, 486] width 27 height 27
click at [401, 483] on input "16" at bounding box center [390, 486] width 80 height 35
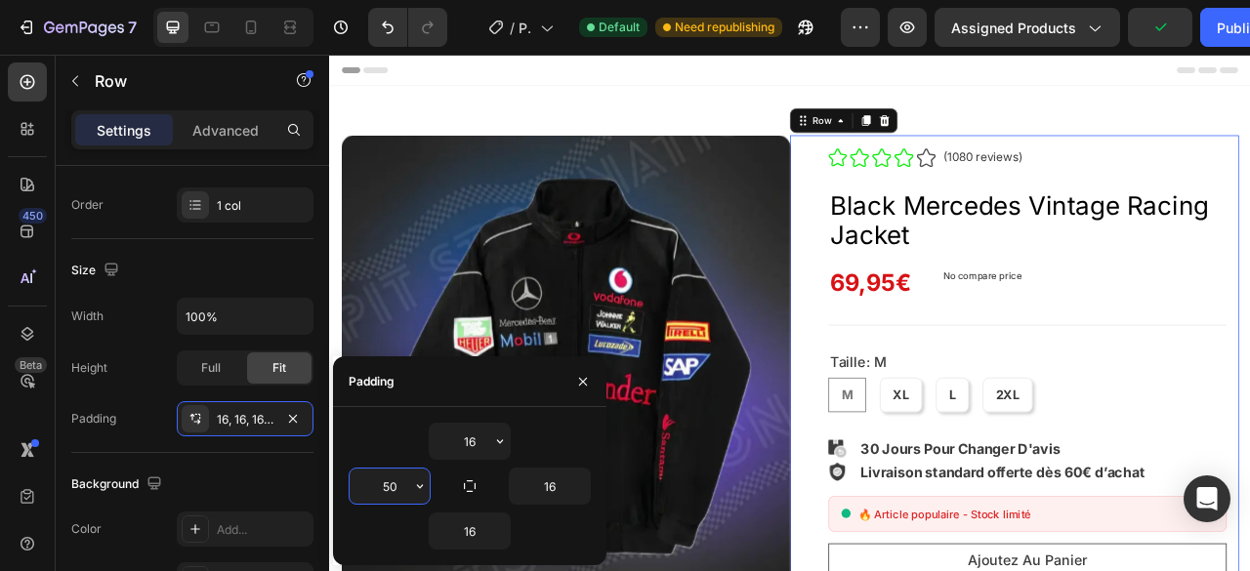
type input "50"
click at [404, 460] on div "16 50 16 16" at bounding box center [470, 486] width 242 height 127
click at [597, 384] on button "button" at bounding box center [582, 381] width 31 height 31
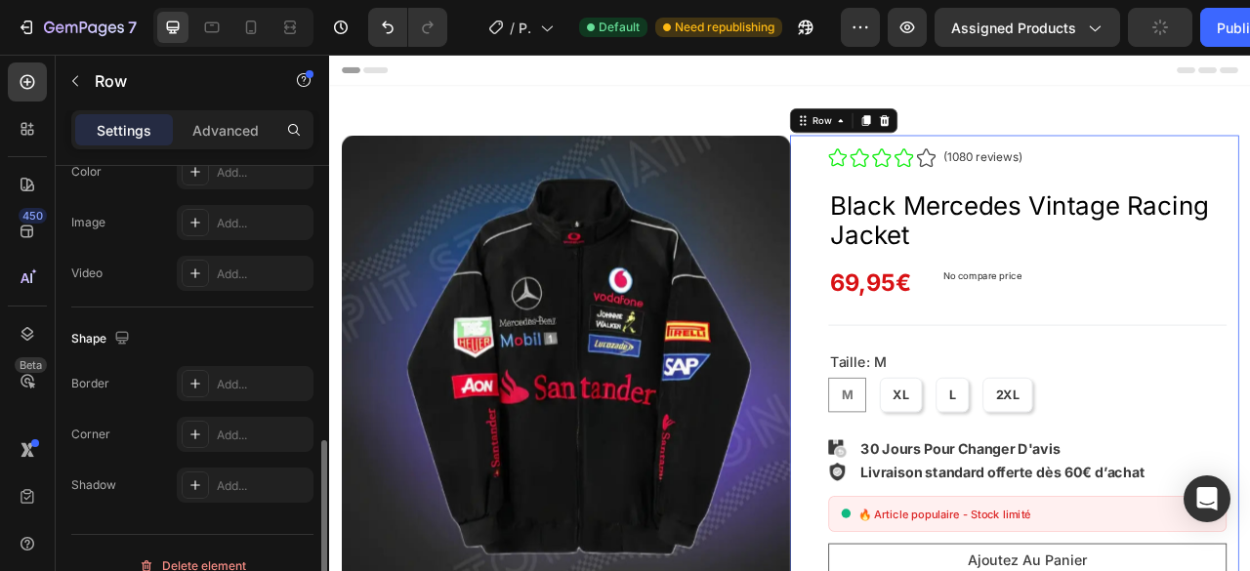
scroll to position [727, 0]
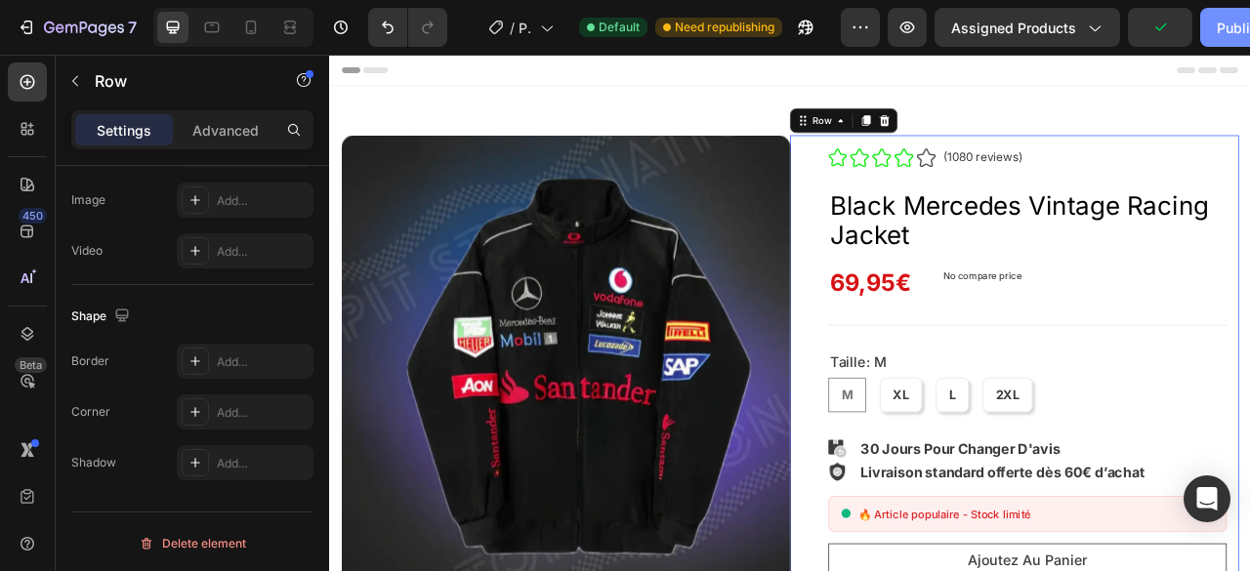
click at [1232, 24] on div "Publish" at bounding box center [1240, 28] width 49 height 21
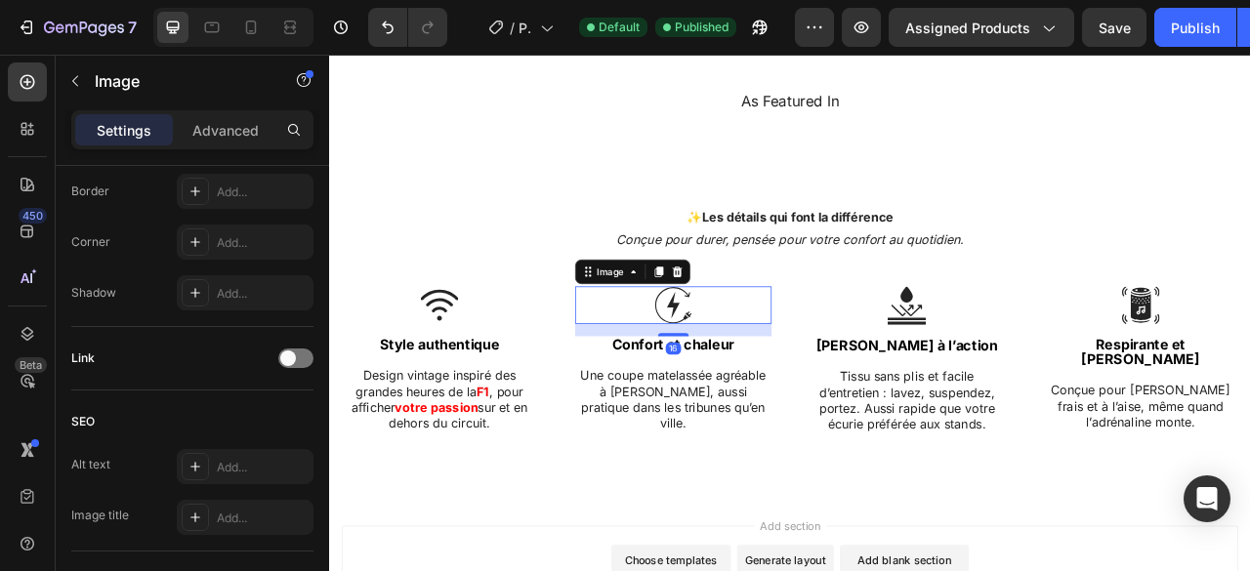
scroll to position [0, 0]
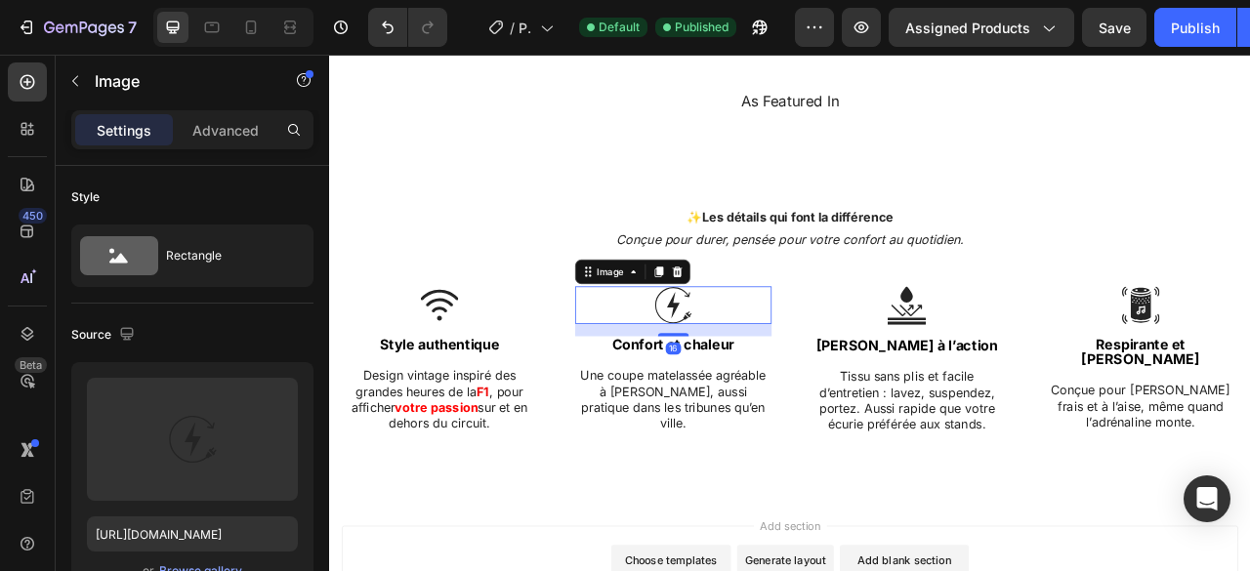
click at [765, 421] on div "16" at bounding box center [767, 429] width 20 height 16
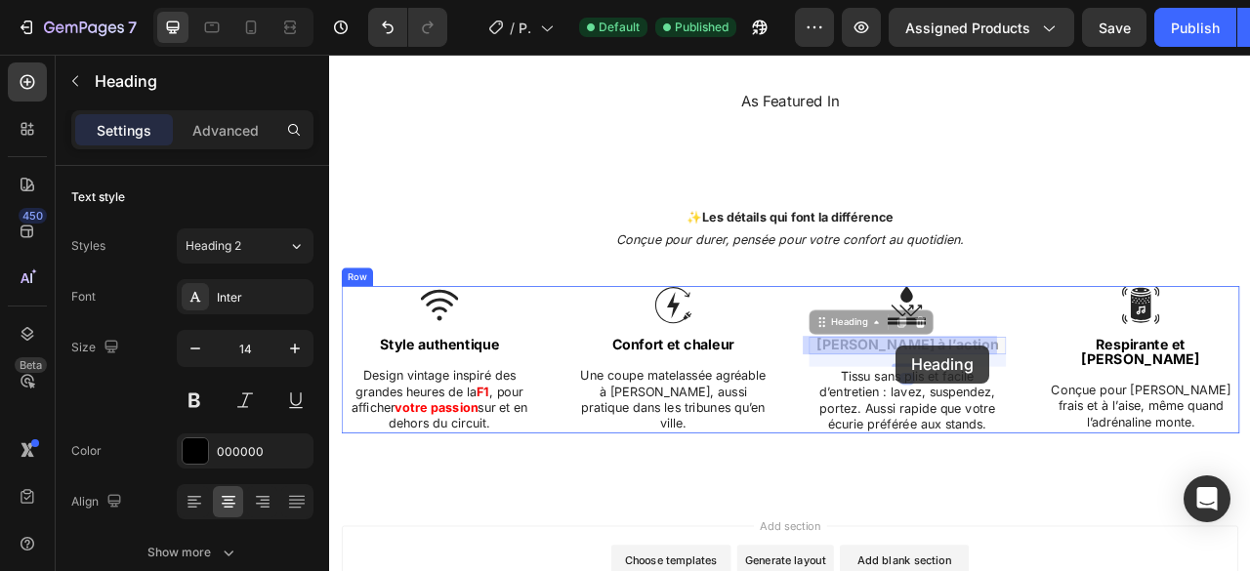
drag, startPoint x: 1054, startPoint y: 421, endPoint x: 1022, endPoint y: 432, distance: 34.3
